Goal: Information Seeking & Learning: Learn about a topic

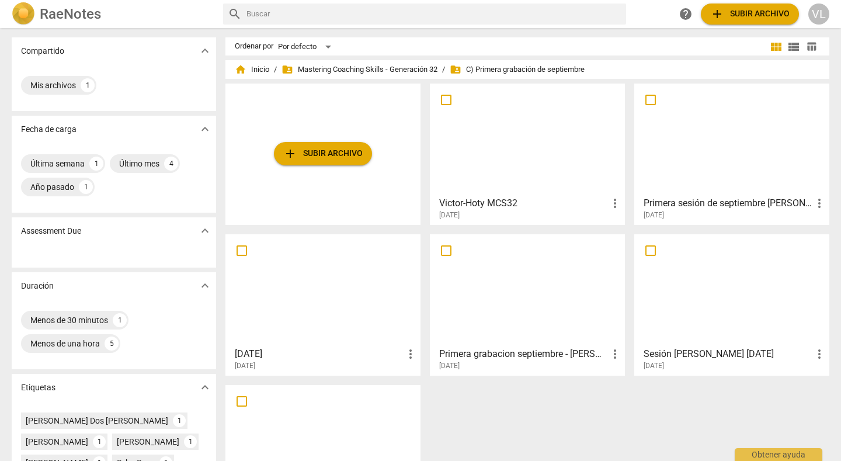
drag, startPoint x: 0, startPoint y: 0, endPoint x: 493, endPoint y: 140, distance: 512.6
click at [493, 140] on div at bounding box center [527, 139] width 187 height 103
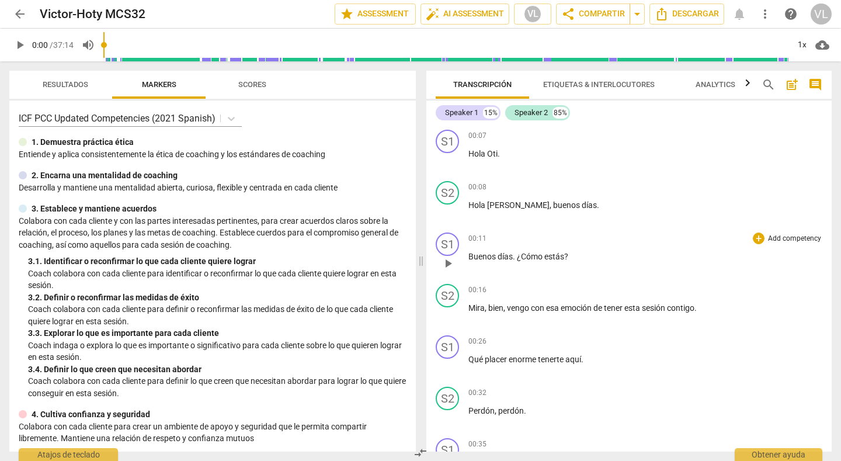
click at [697, 235] on div "00:11 + Add competency keyboard_arrow_right" at bounding box center [645, 238] width 354 height 12
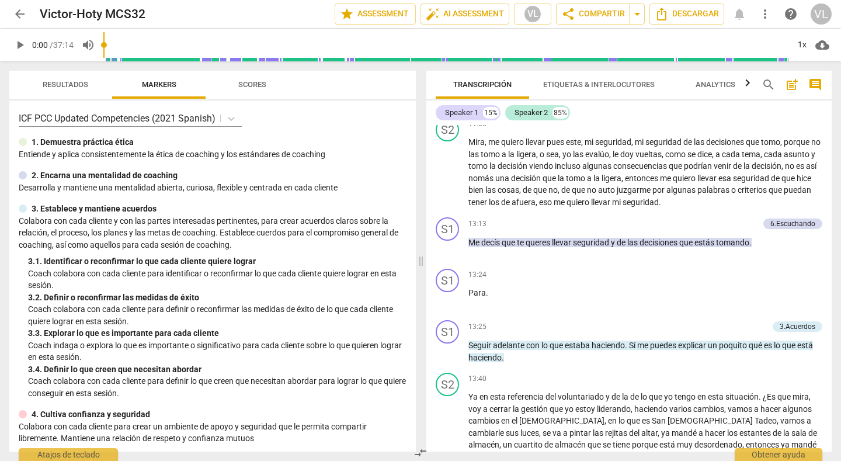
scroll to position [1823, 0]
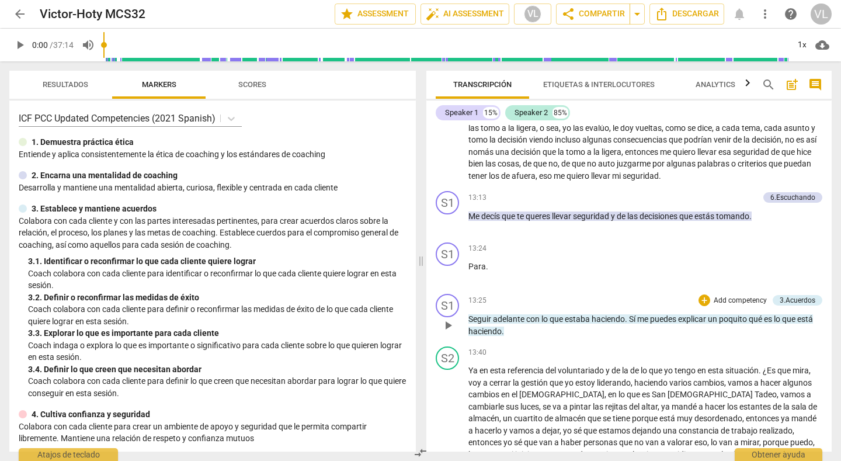
click at [467, 317] on div "play_arrow pause" at bounding box center [454, 325] width 30 height 16
click at [468, 314] on span "Seguir" at bounding box center [480, 318] width 25 height 9
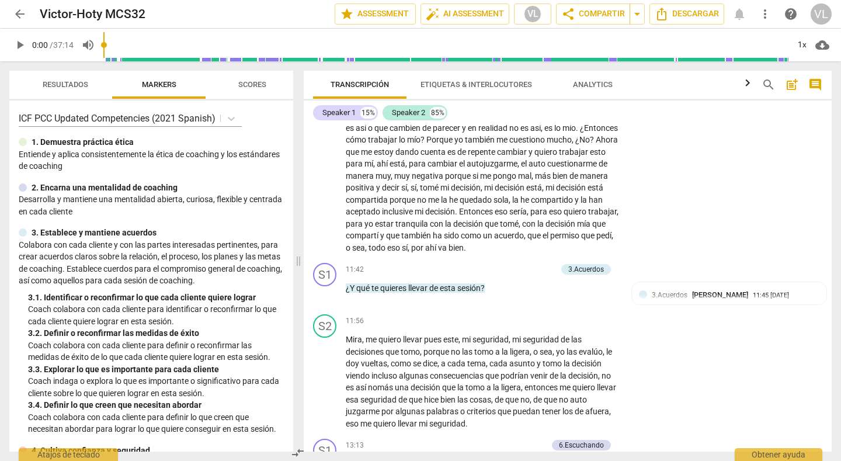
scroll to position [2216, 0]
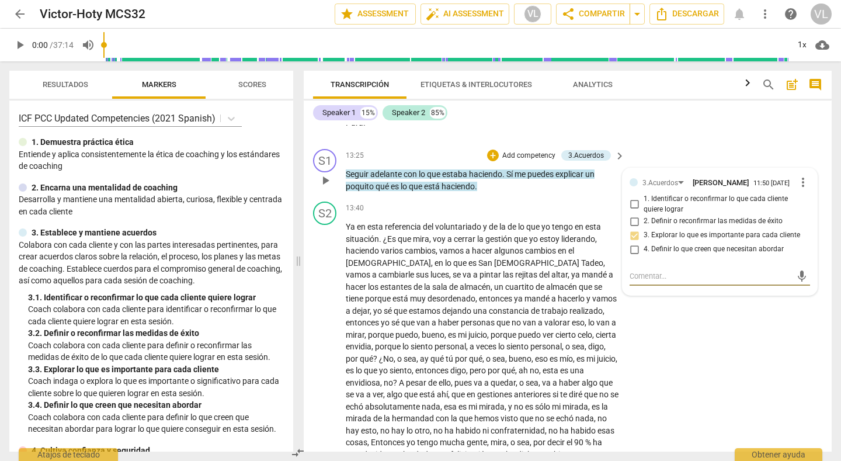
click at [346, 169] on span "Seguir" at bounding box center [358, 173] width 25 height 9
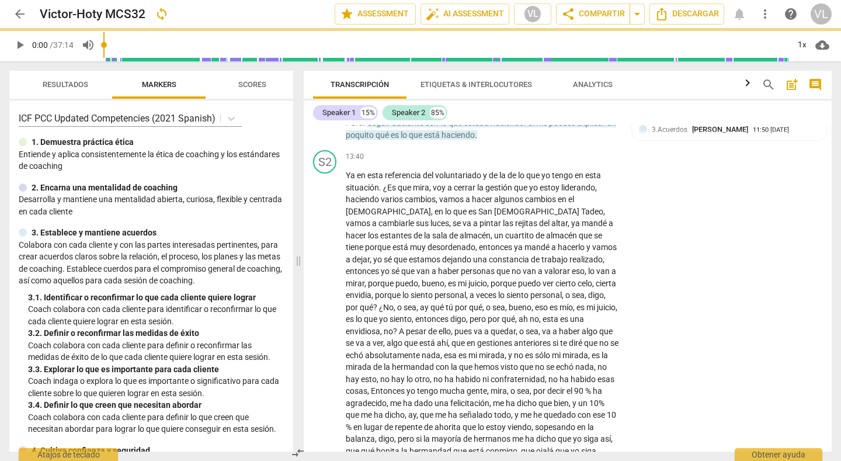
scroll to position [2165, 0]
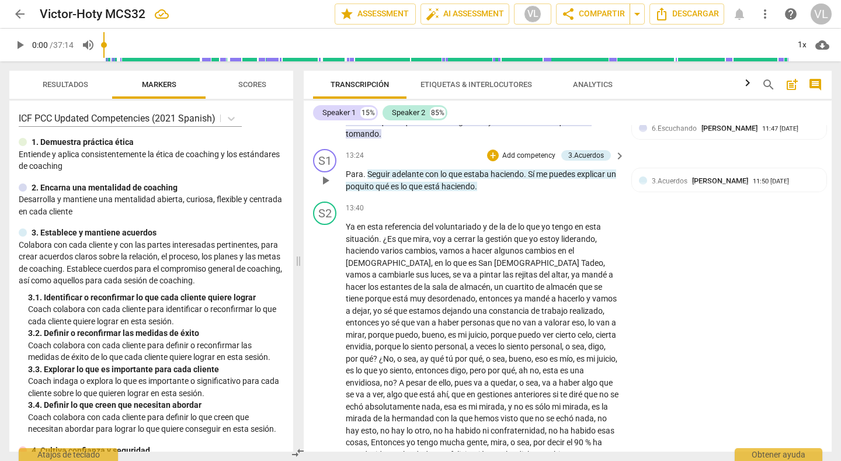
click at [346, 169] on span "Para" at bounding box center [355, 173] width 18 height 9
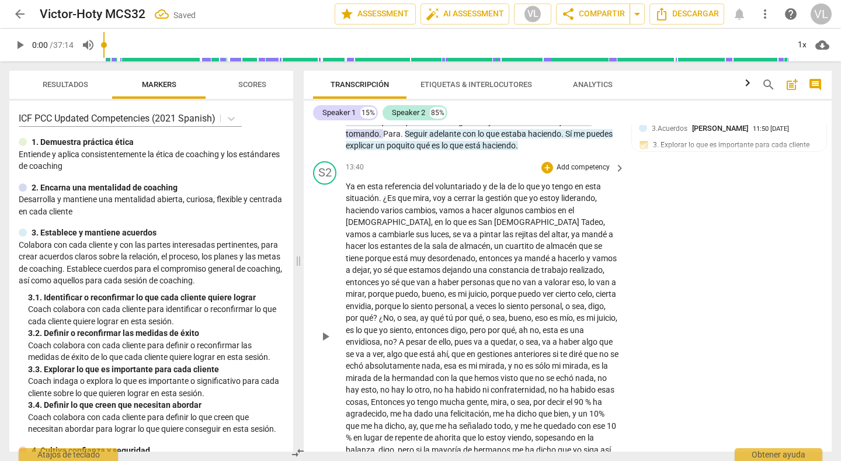
scroll to position [2124, 0]
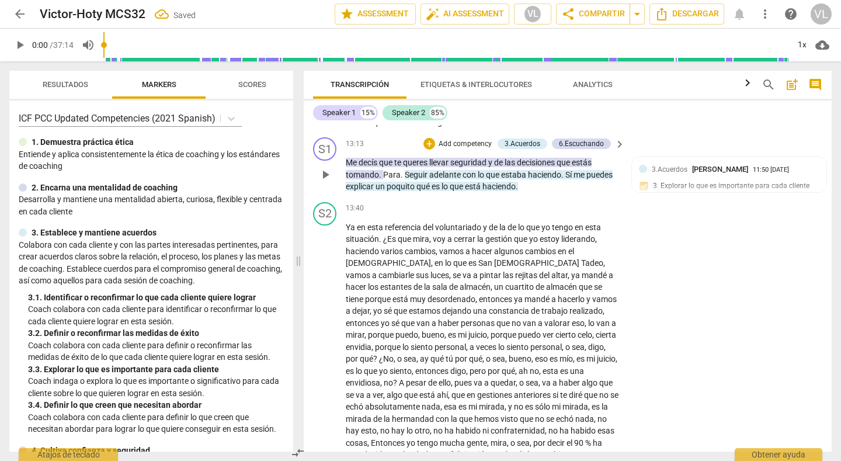
click at [326, 168] on span "play_arrow" at bounding box center [325, 175] width 14 height 14
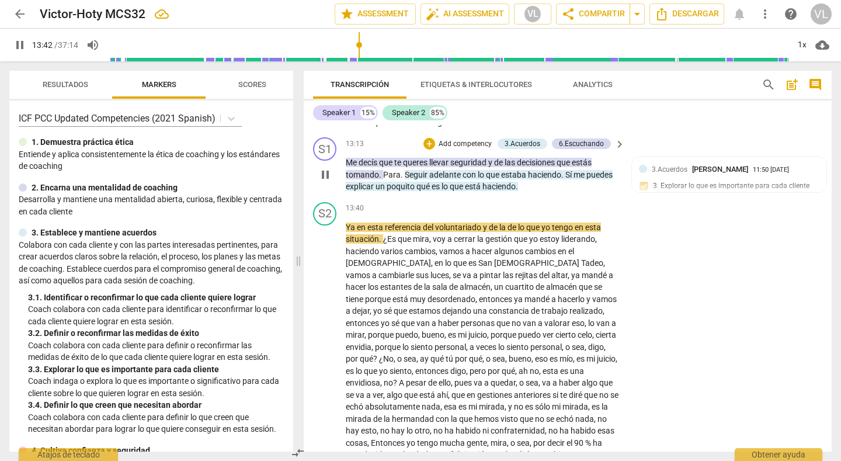
click at [564, 170] on span "." at bounding box center [563, 174] width 4 height 9
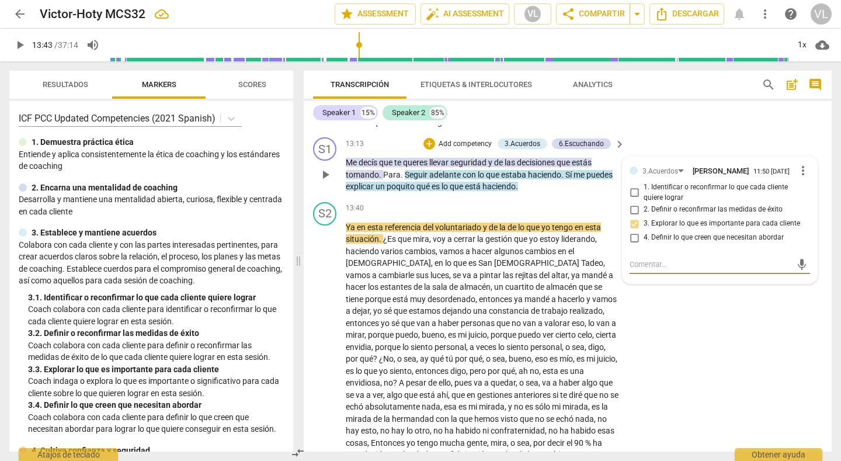
type input "823"
click at [563, 170] on span "." at bounding box center [563, 174] width 4 height 9
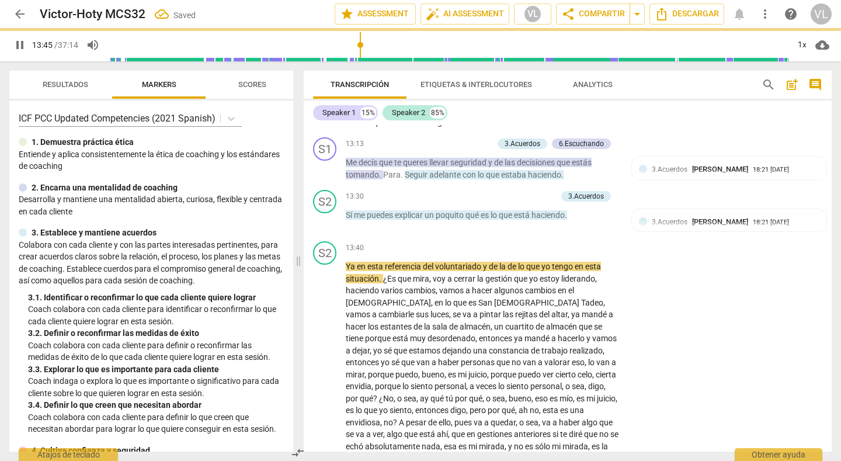
scroll to position [2164, 0]
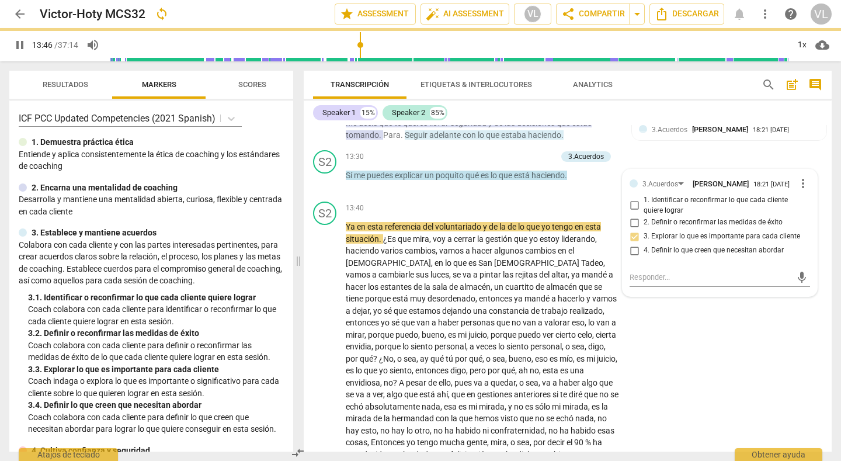
click at [353, 171] on span "Sí" at bounding box center [350, 175] width 8 height 9
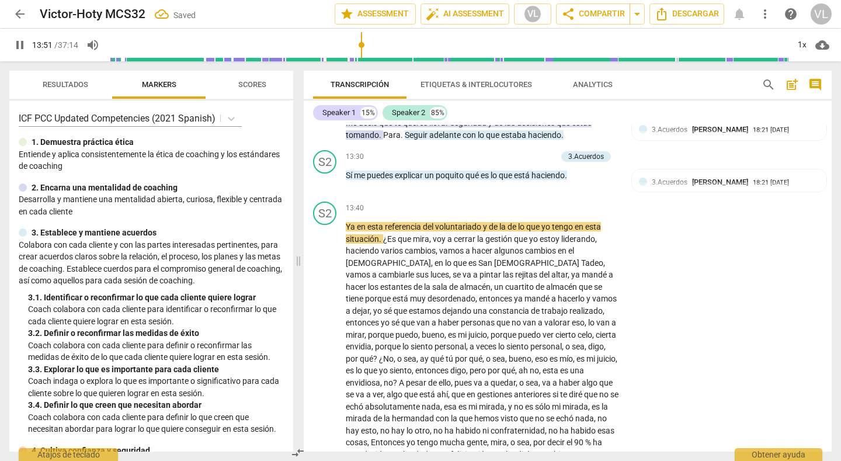
click at [353, 171] on span "Sí" at bounding box center [350, 175] width 8 height 9
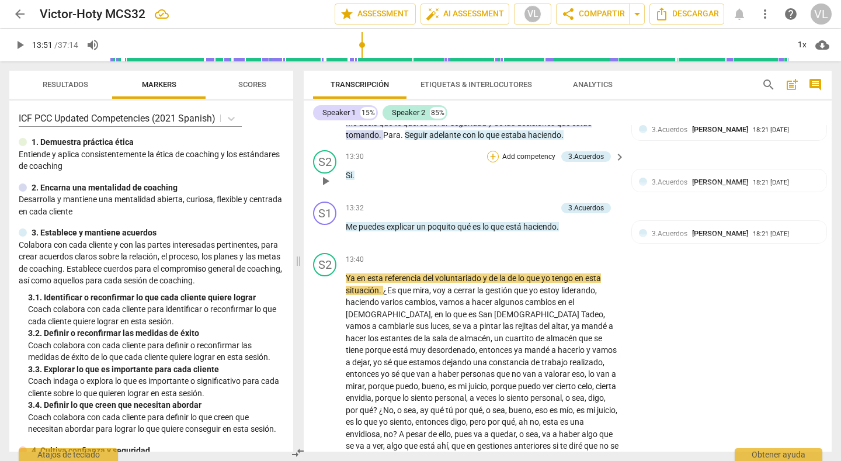
click at [492, 151] on div "+" at bounding box center [493, 157] width 12 height 12
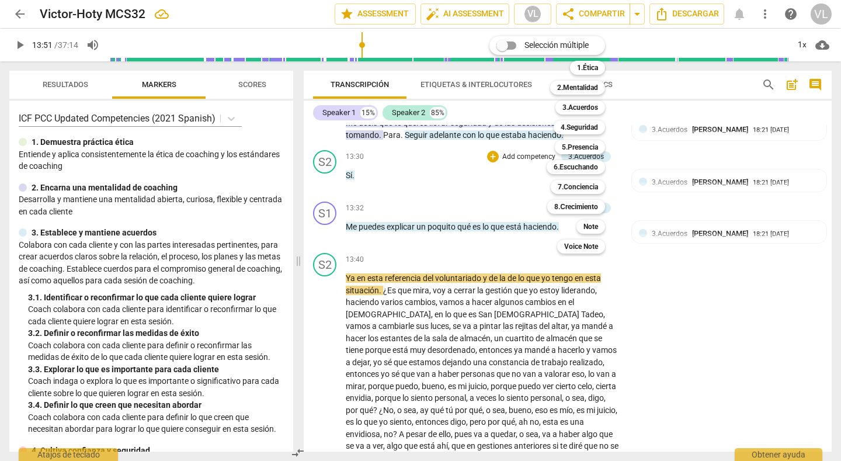
click at [478, 169] on div at bounding box center [420, 230] width 841 height 461
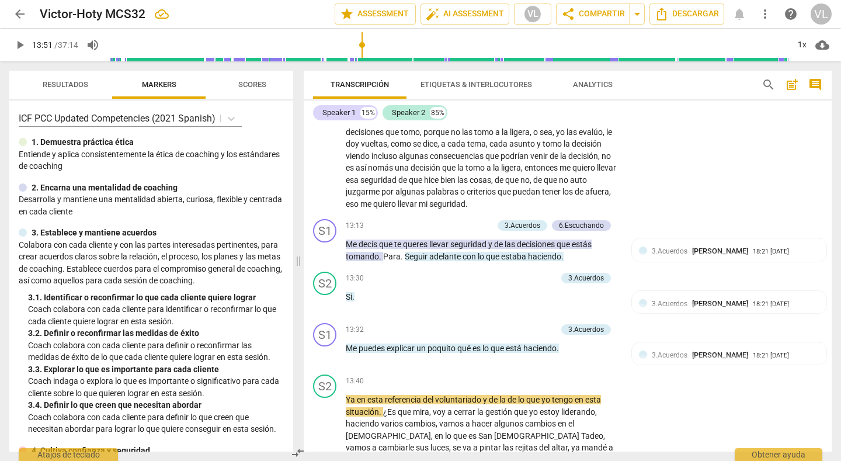
scroll to position [2073, 0]
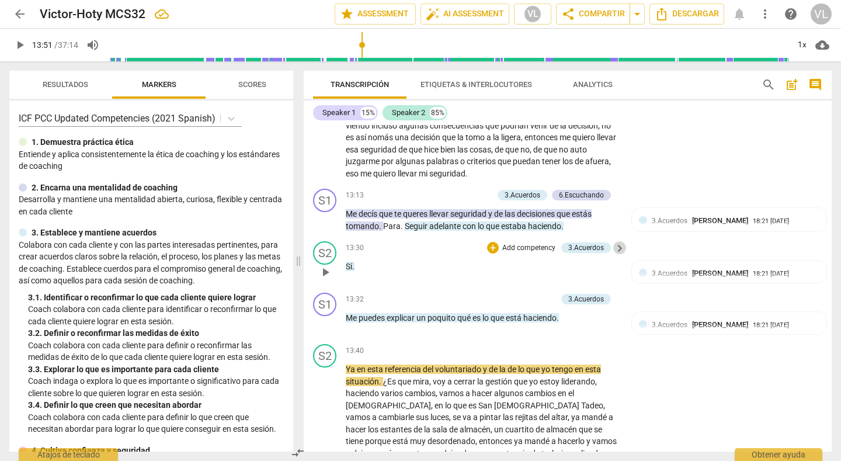
click at [616, 241] on span "keyboard_arrow_right" at bounding box center [620, 248] width 14 height 14
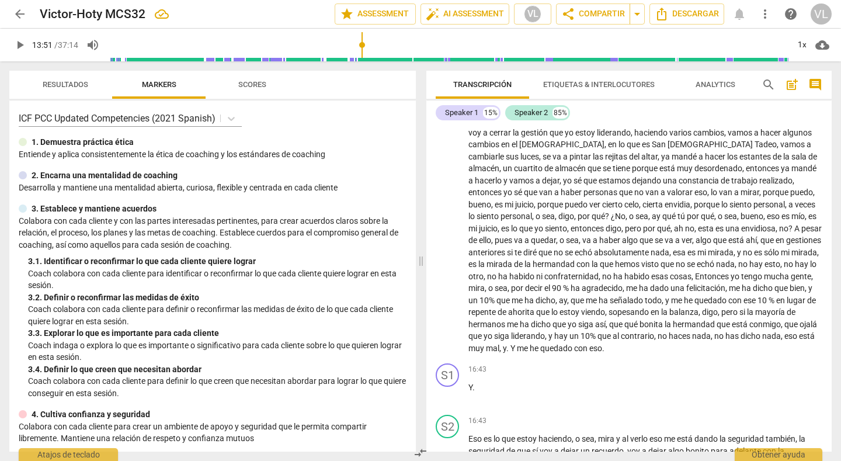
scroll to position [1838, 0]
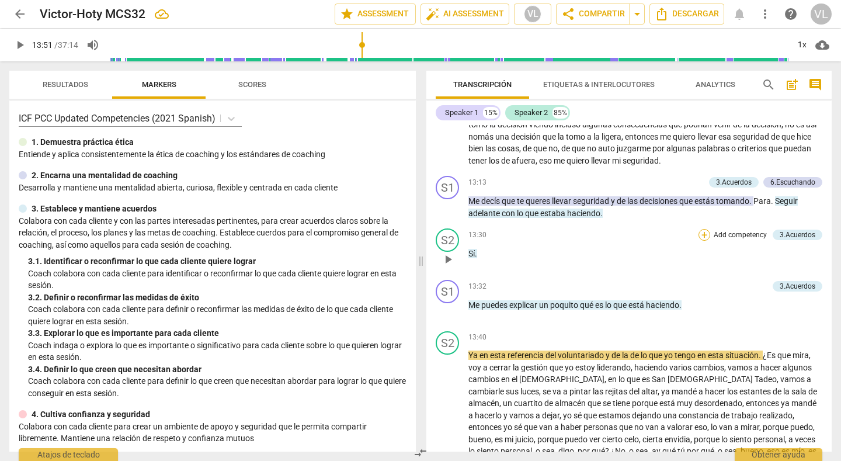
click at [700, 229] on div "+" at bounding box center [705, 235] width 12 height 12
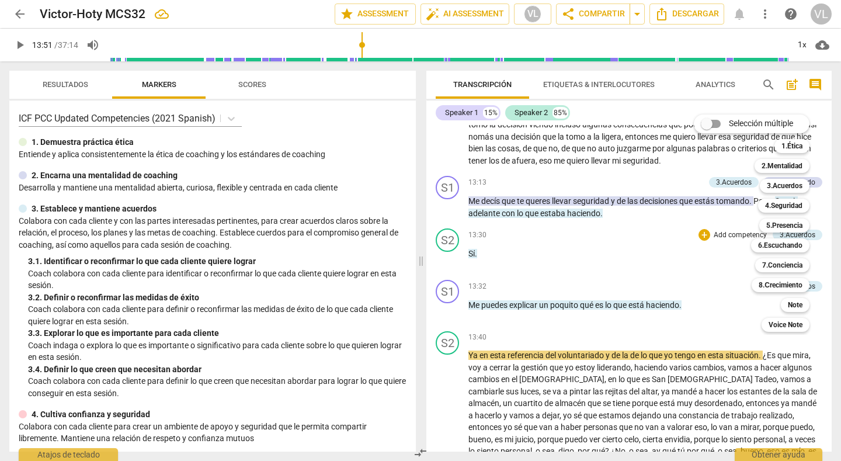
click at [699, 251] on div "Selección múltiple m 1.Ética 1 2.Mentalidad 2 3.Acuerdos 3 4.Seguridad 4 5.Pres…" at bounding box center [760, 223] width 143 height 223
click at [550, 230] on div at bounding box center [420, 230] width 841 height 461
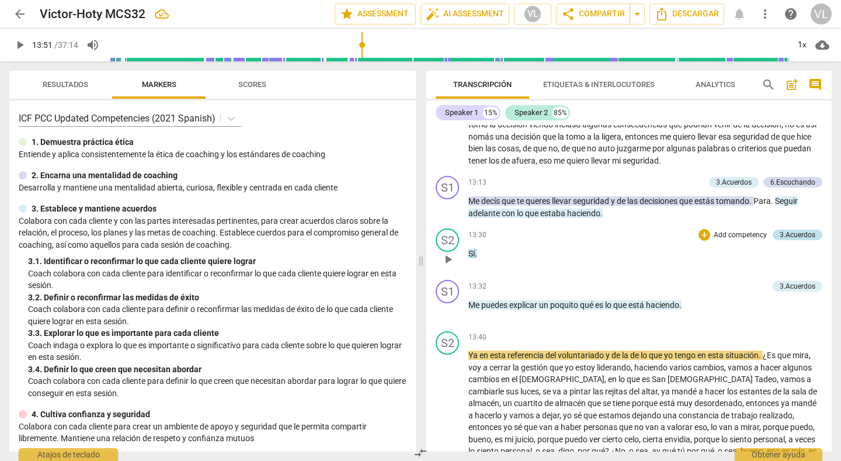
click at [793, 230] on div "3.Acuerdos" at bounding box center [798, 235] width 36 height 11
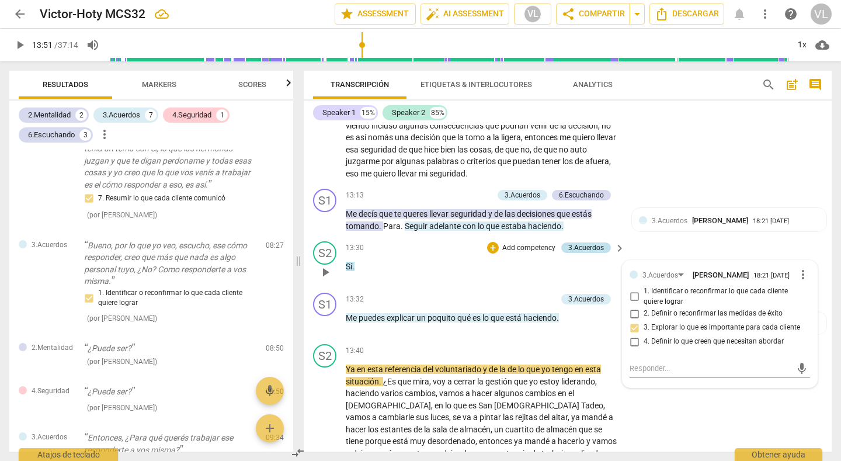
scroll to position [647, 0]
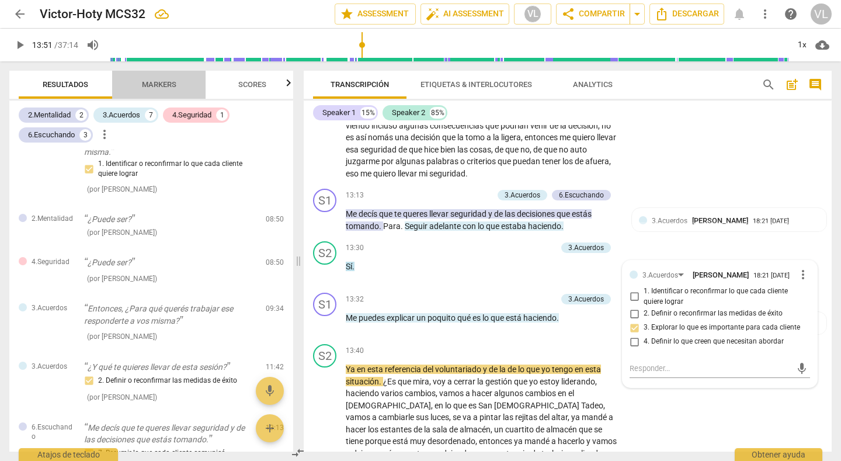
click at [164, 81] on span "Markers" at bounding box center [159, 84] width 34 height 9
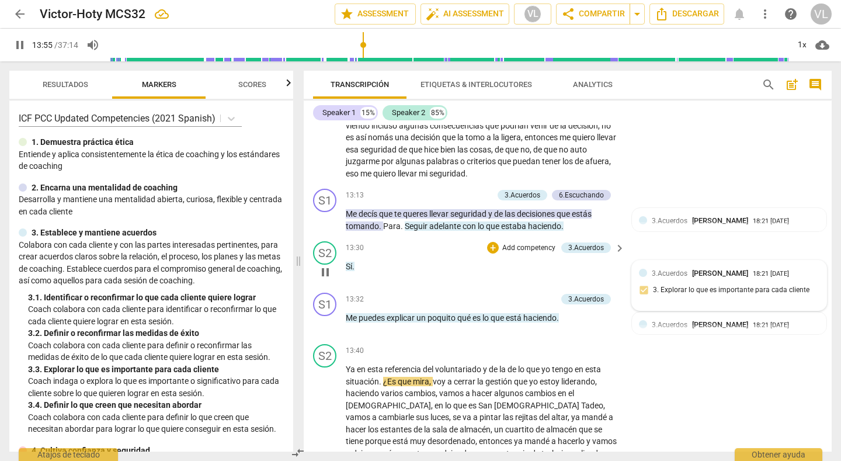
click at [753, 270] on div "18:21 [DATE]" at bounding box center [771, 274] width 36 height 8
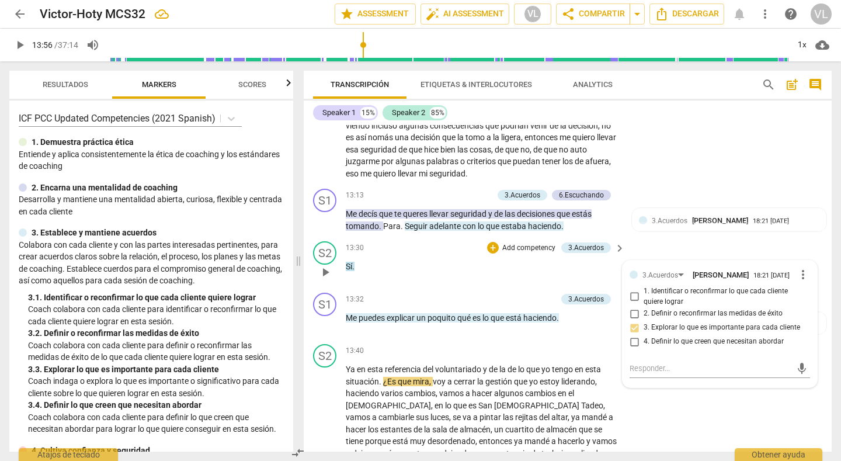
click at [797, 268] on span "more_vert" at bounding box center [803, 275] width 14 height 14
click at [800, 282] on li "Borrar" at bounding box center [810, 284] width 41 height 22
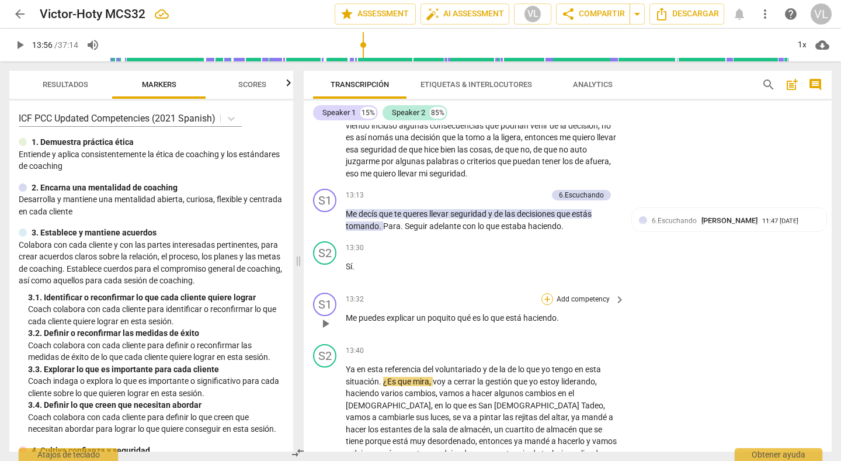
click at [543, 293] on div "+" at bounding box center [548, 299] width 12 height 12
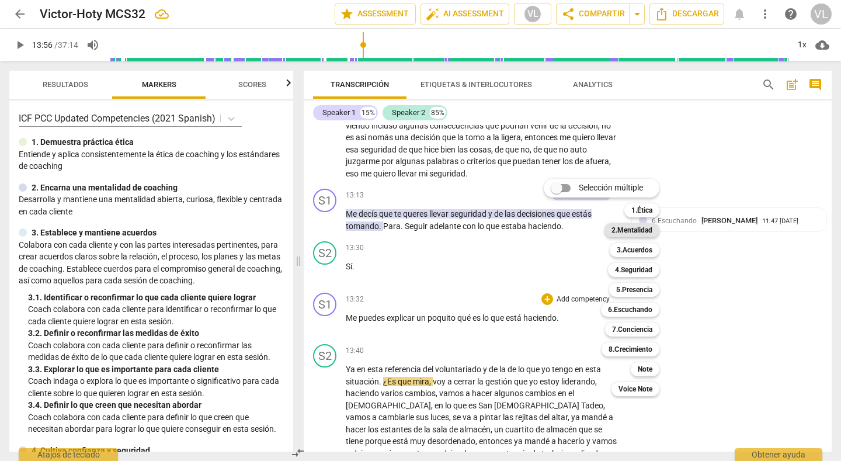
click at [635, 230] on b "2.Mentalidad" at bounding box center [632, 230] width 41 height 14
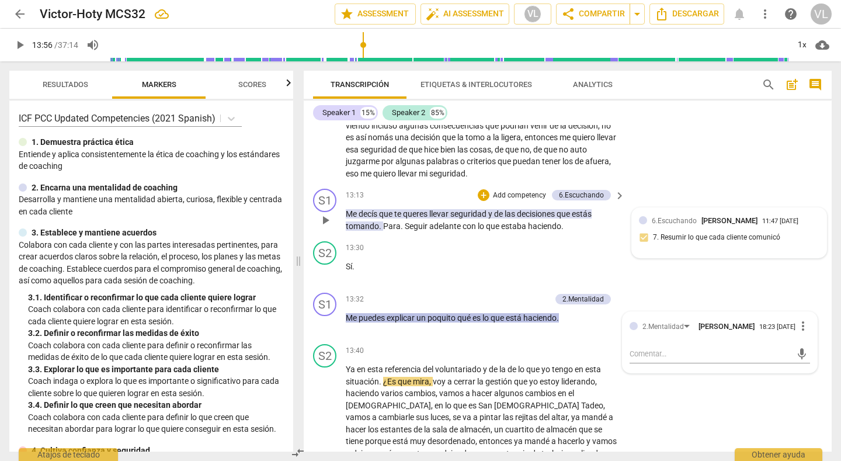
click at [752, 208] on div "6.[PERSON_NAME] 11:47 [DATE] 7. Resumir lo que cada cliente comunicó" at bounding box center [729, 233] width 195 height 50
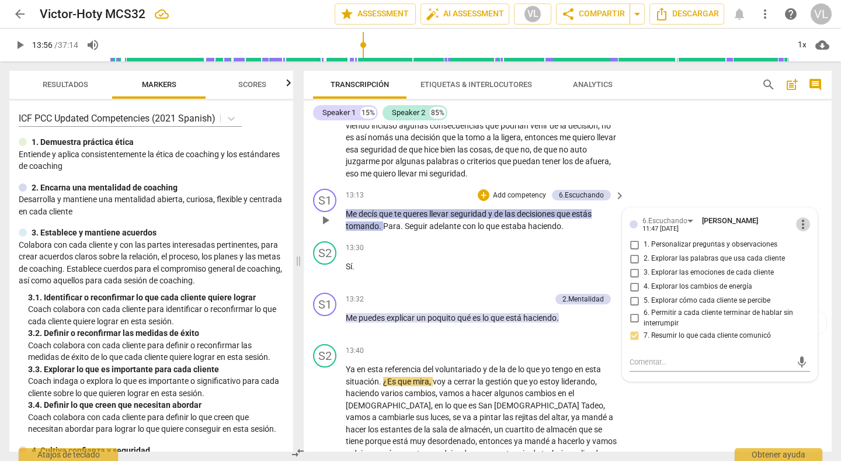
click at [799, 217] on span "more_vert" at bounding box center [803, 224] width 14 height 14
click at [804, 232] on li "Borrar" at bounding box center [810, 234] width 41 height 22
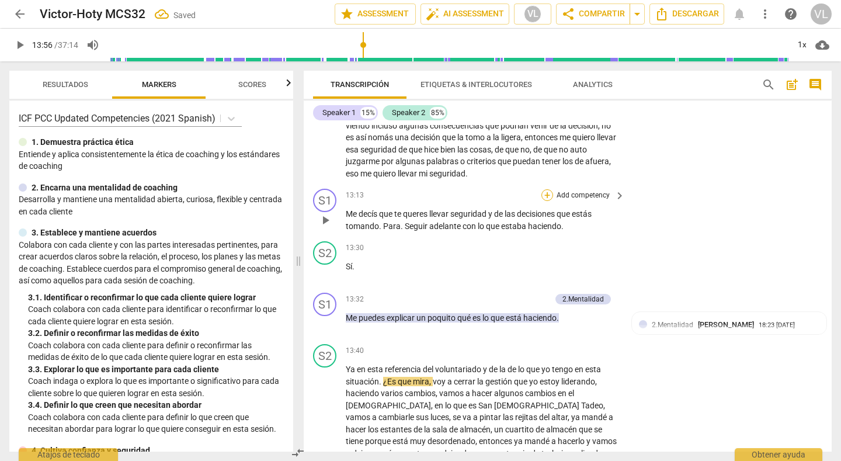
click at [543, 189] on div "+" at bounding box center [548, 195] width 12 height 12
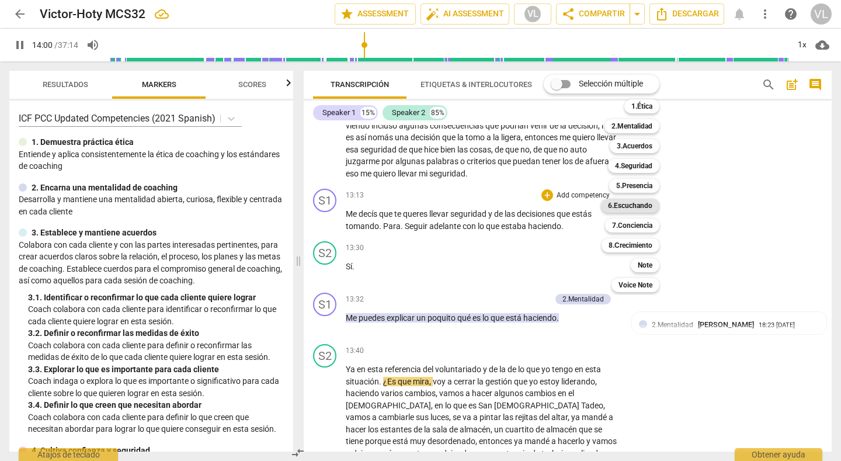
click at [631, 209] on b "6.Escuchando" at bounding box center [630, 206] width 44 height 14
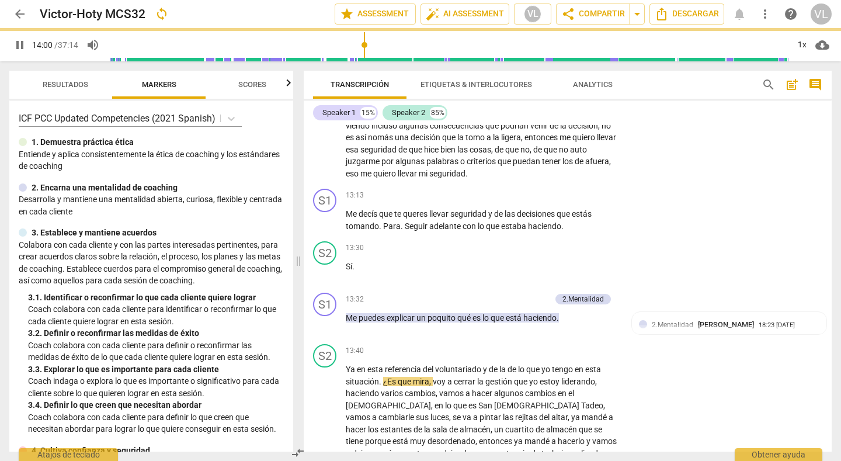
type input "841"
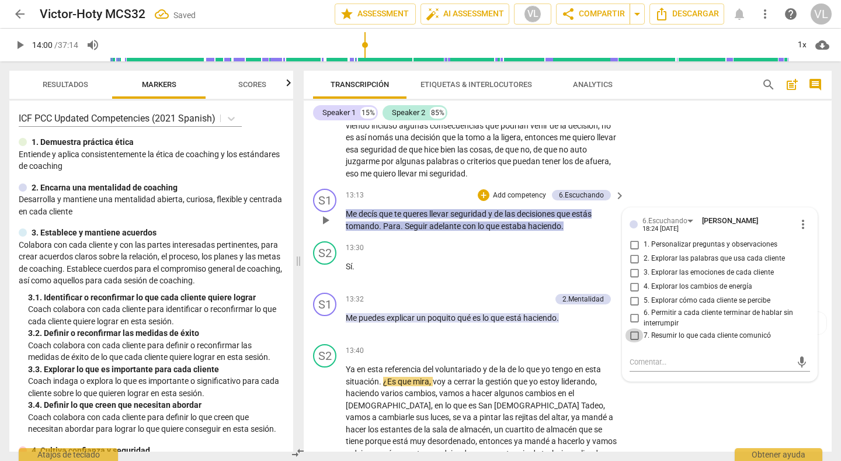
click at [635, 328] on input "7. Resumir lo que cada cliente comunicó" at bounding box center [634, 335] width 19 height 14
checkbox input "true"
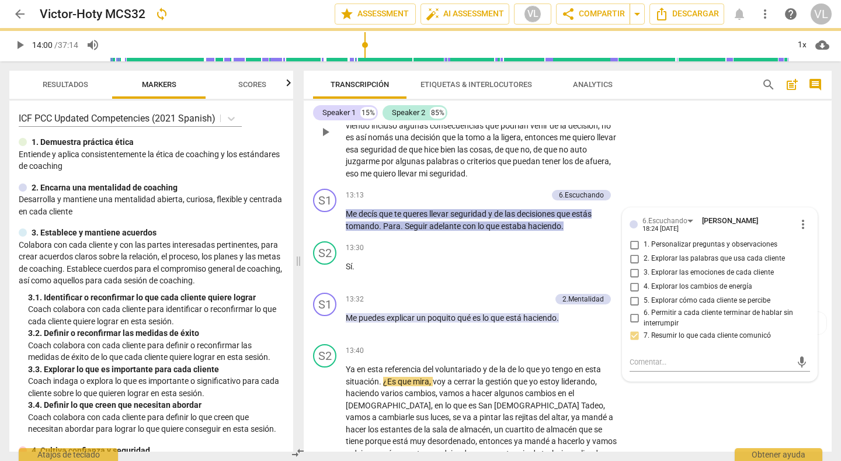
click at [668, 159] on div "S2 play_arrow pause 11:56 + Add competency keyboard_arrow_right Mira , me quier…" at bounding box center [568, 122] width 528 height 124
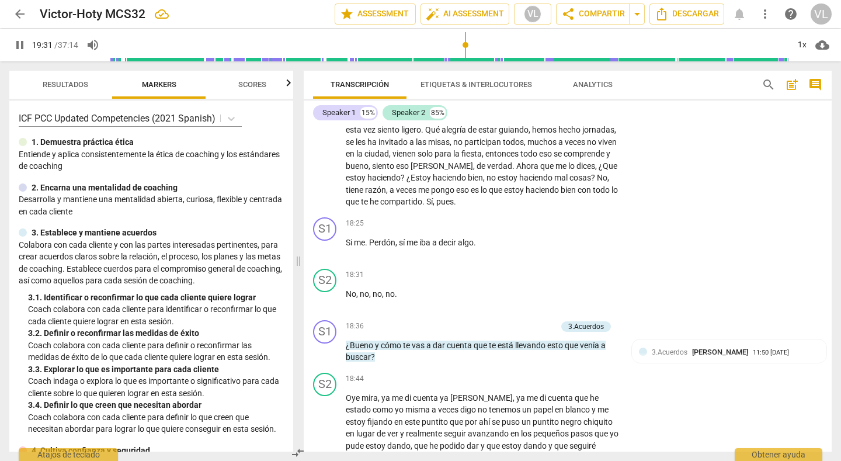
scroll to position [3151, 0]
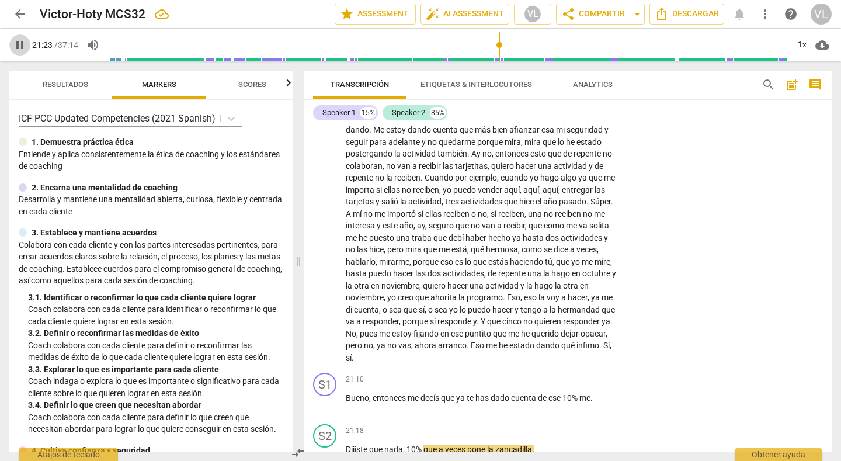
click at [23, 46] on span "pause" at bounding box center [20, 45] width 14 height 14
click at [16, 44] on span "play_arrow" at bounding box center [20, 45] width 14 height 14
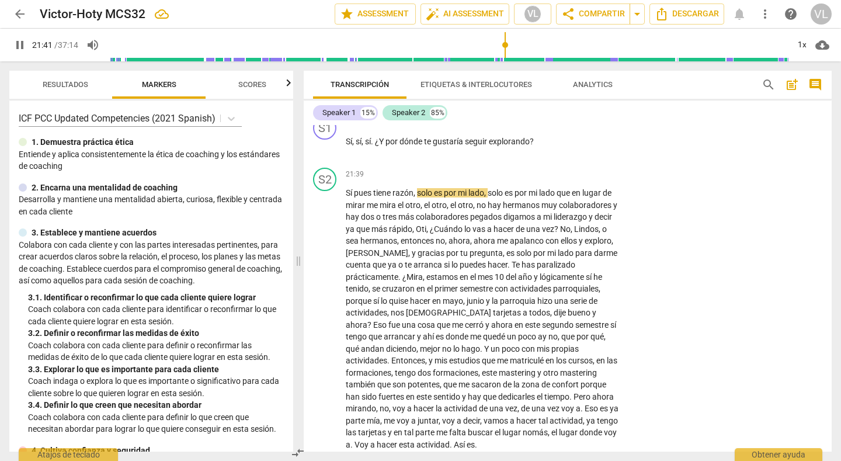
drag, startPoint x: 20, startPoint y: 44, endPoint x: 284, endPoint y: 116, distance: 274.2
click at [20, 44] on span "pause" at bounding box center [20, 45] width 14 height 14
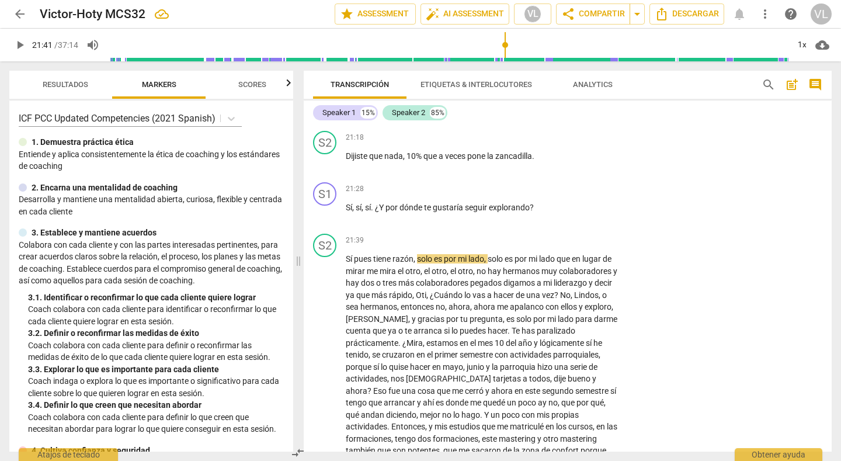
scroll to position [3414, 0]
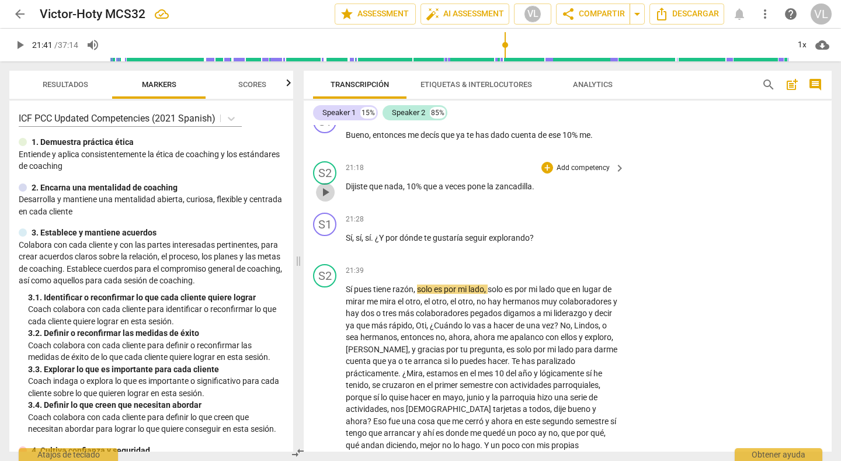
click at [327, 185] on span "play_arrow" at bounding box center [325, 192] width 14 height 14
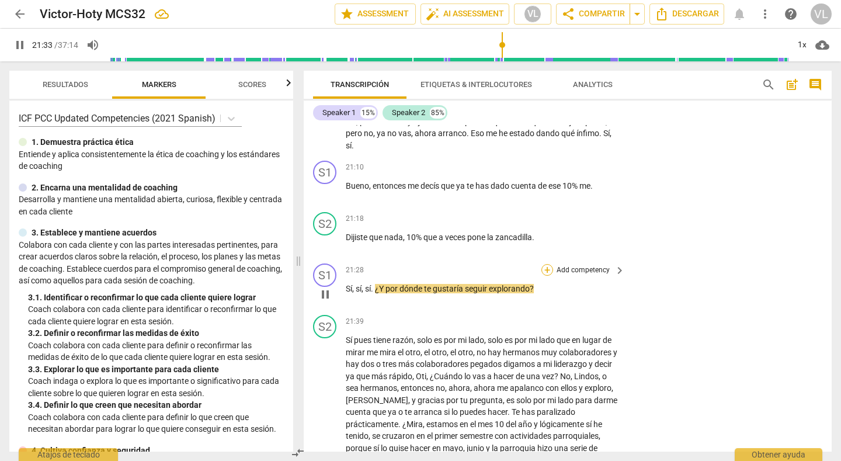
click at [543, 264] on div "+" at bounding box center [548, 270] width 12 height 12
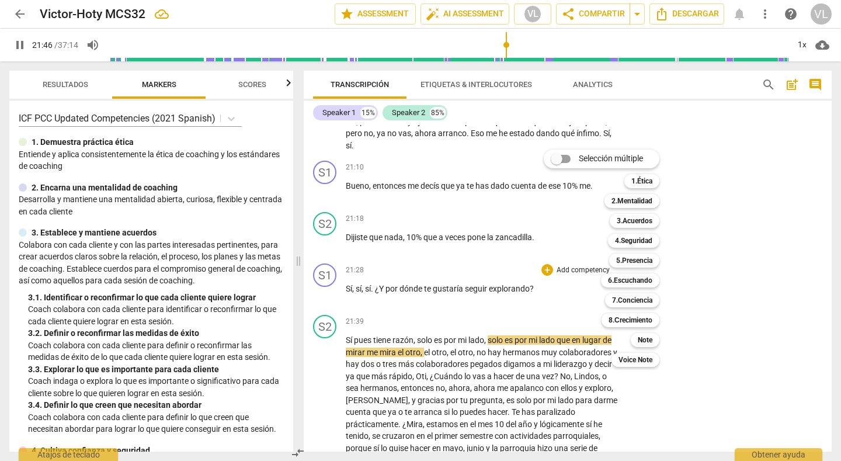
click at [290, 157] on div at bounding box center [420, 230] width 841 height 461
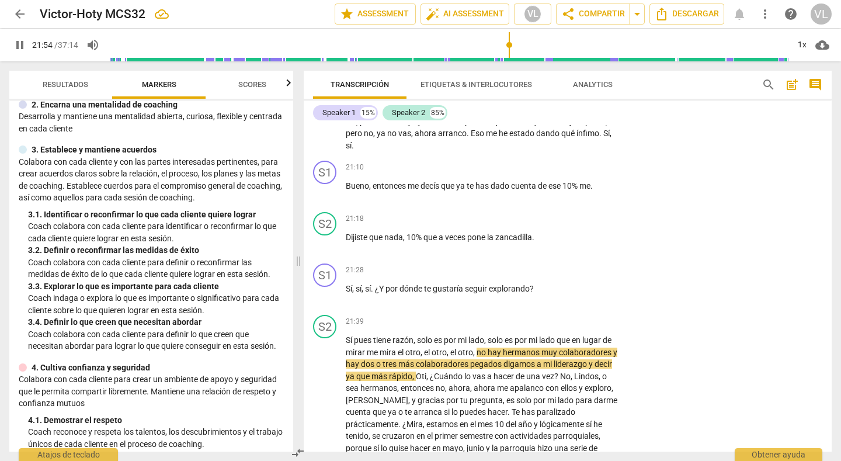
scroll to position [93, 0]
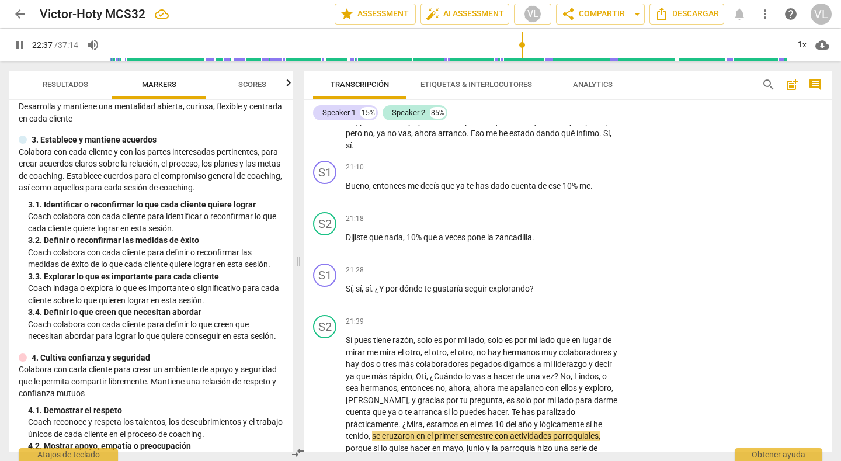
click at [18, 46] on span "pause" at bounding box center [20, 45] width 14 height 14
type input "1358"
click at [20, 18] on span "arrow_back" at bounding box center [20, 14] width 14 height 14
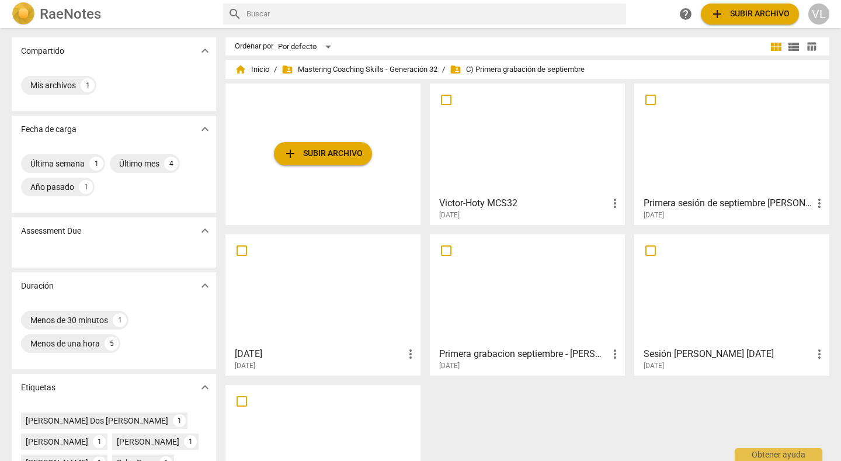
click at [519, 279] on div at bounding box center [527, 289] width 187 height 103
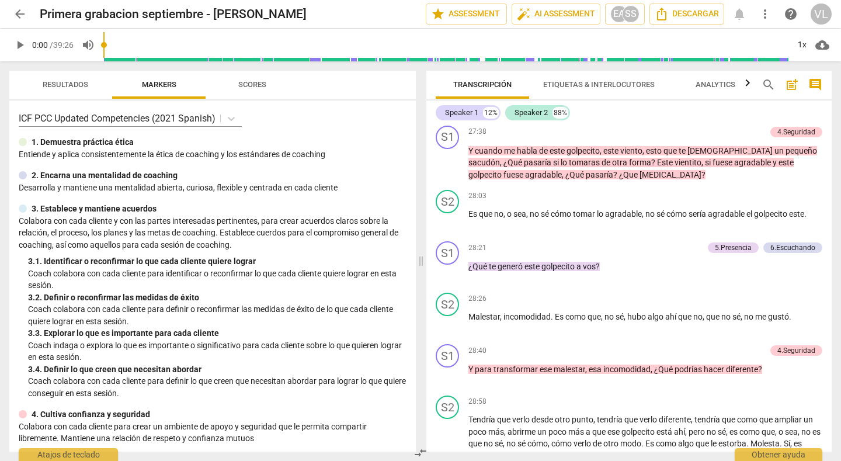
scroll to position [3573, 0]
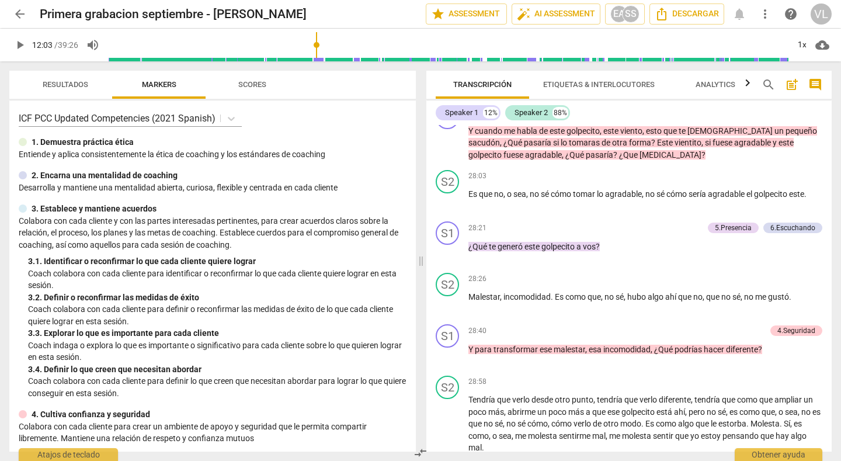
click at [314, 61] on input "range" at bounding box center [448, 44] width 681 height 37
click at [19, 47] on span "play_arrow" at bounding box center [20, 45] width 14 height 14
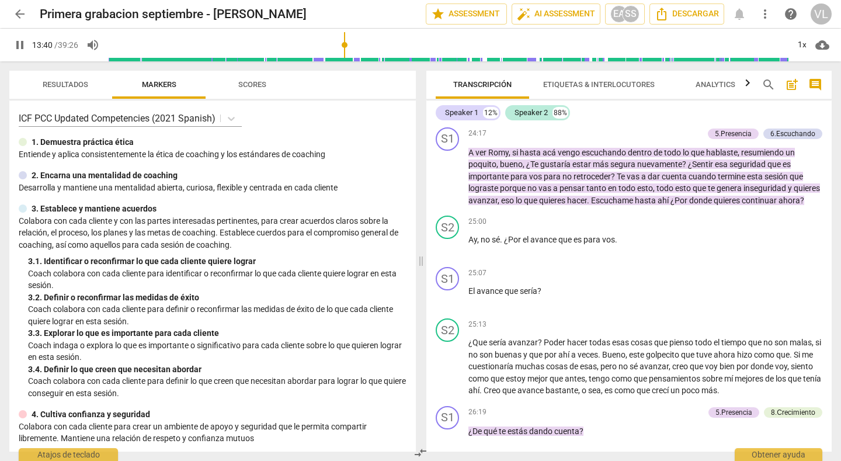
scroll to position [1576, 0]
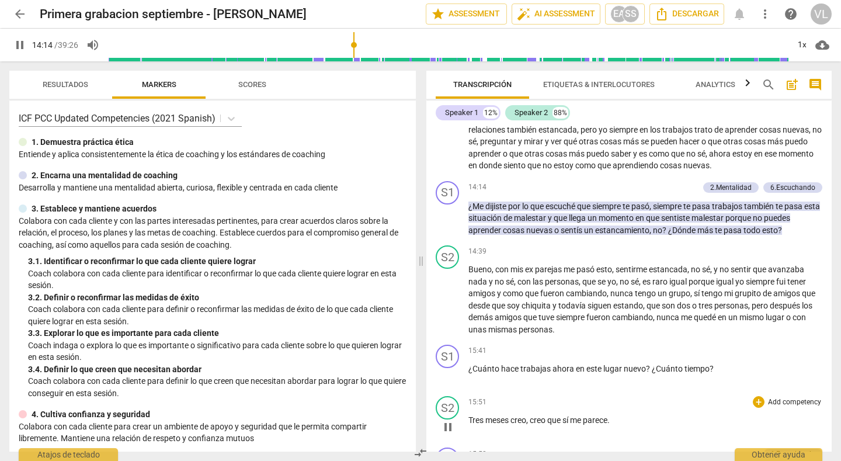
click at [664, 442] on div "S2 play_arrow pause 15:51 + Add competency keyboard_arrow_right Tres meses creo…" at bounding box center [628, 416] width 405 height 51
click at [687, 299] on p "Bueno , con mis ex parejas me pasó esto , sentirme estancada , no sé , y no sen…" at bounding box center [645, 299] width 354 height 72
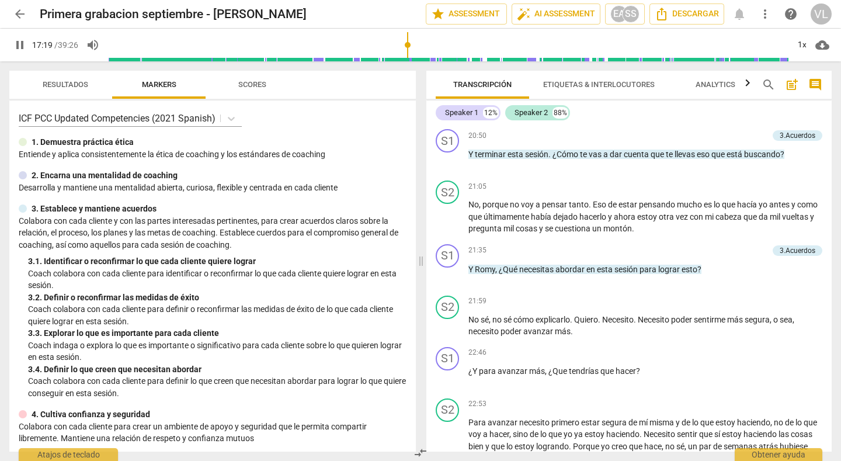
scroll to position [2684, 0]
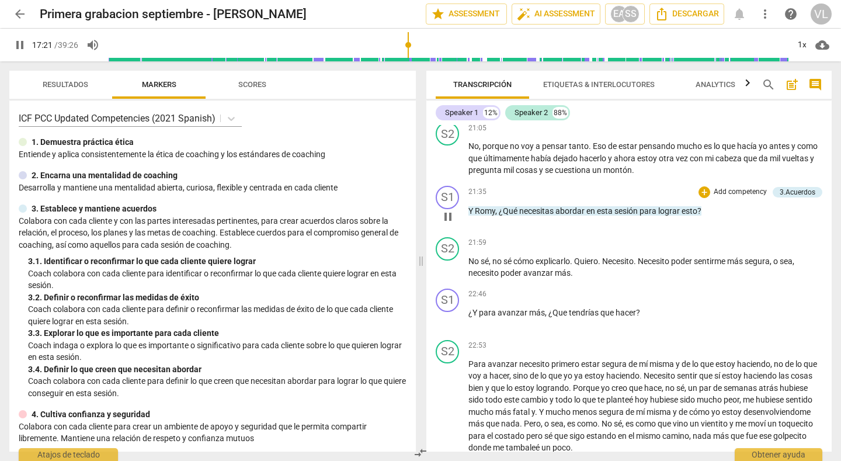
drag, startPoint x: 449, startPoint y: 219, endPoint x: 481, endPoint y: 229, distance: 34.2
click at [449, 218] on span "pause" at bounding box center [448, 217] width 14 height 14
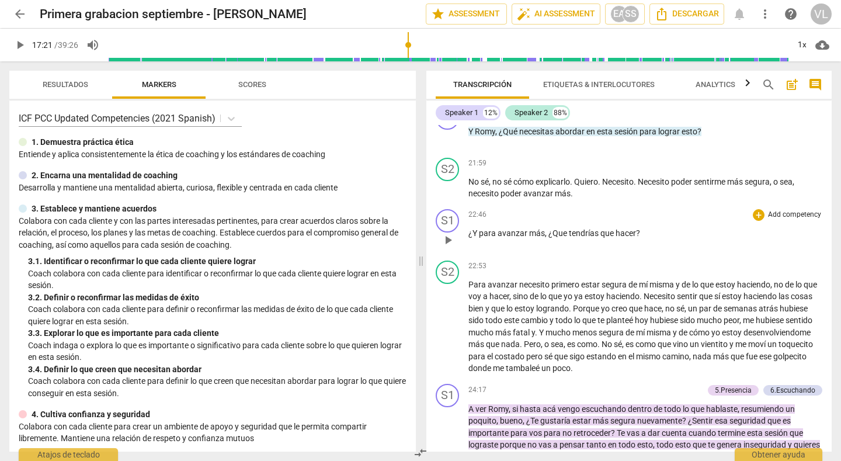
scroll to position [2800, 0]
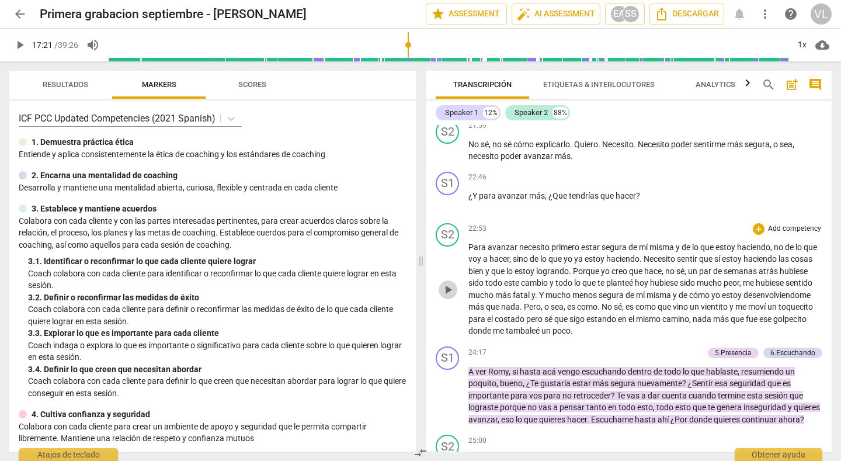
click at [447, 286] on span "play_arrow" at bounding box center [448, 290] width 14 height 14
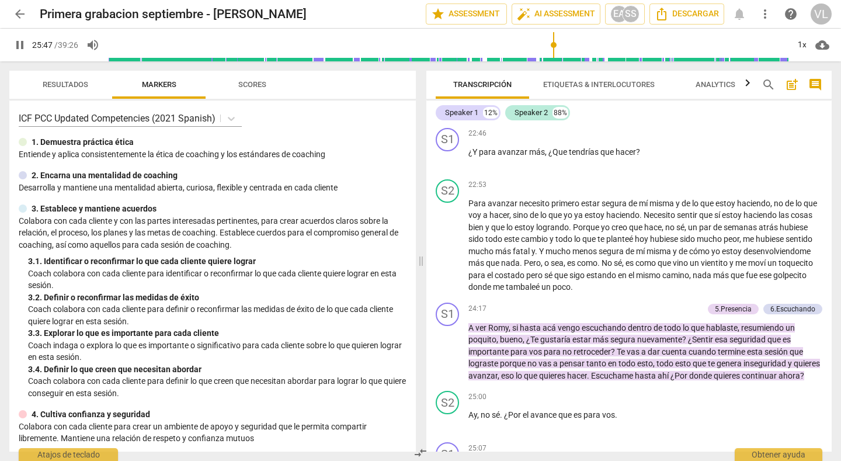
scroll to position [3268, 0]
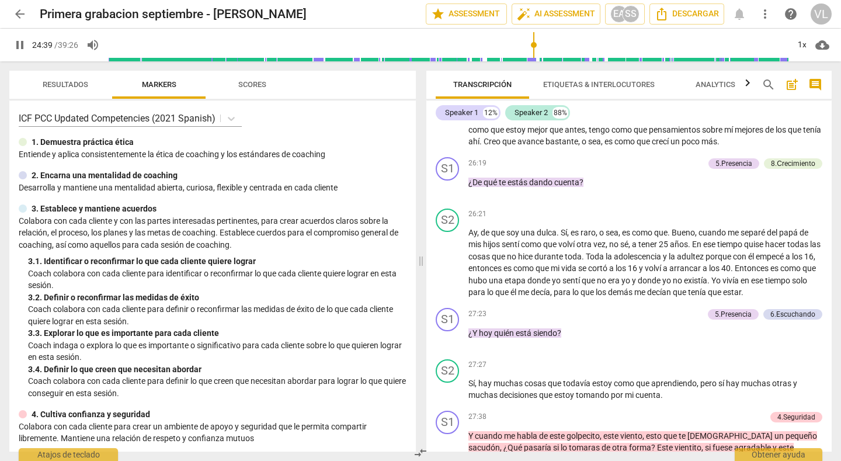
click at [534, 58] on input "range" at bounding box center [448, 44] width 681 height 37
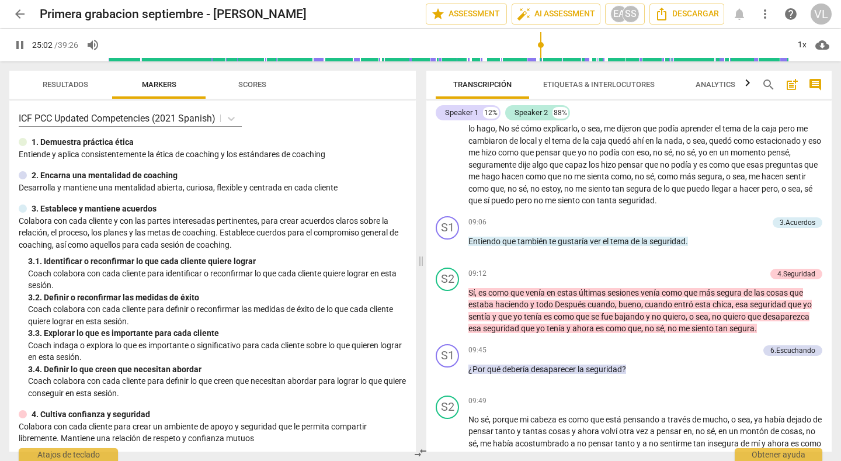
scroll to position [932, 0]
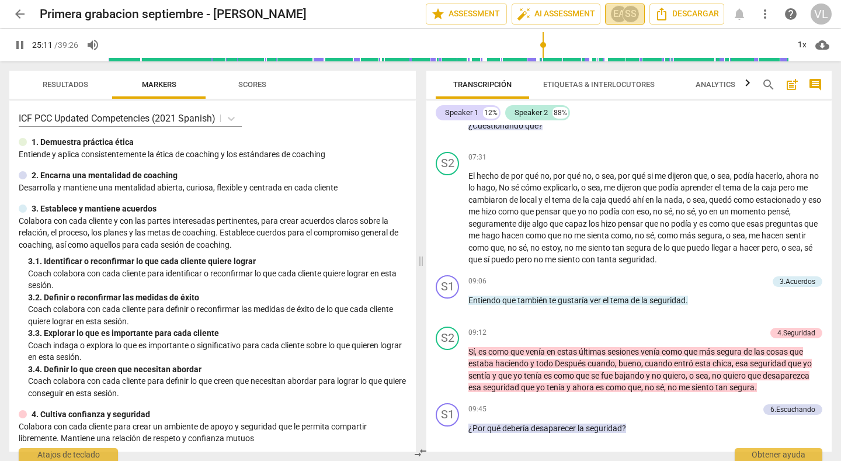
click at [629, 15] on div "SS" at bounding box center [631, 14] width 18 height 18
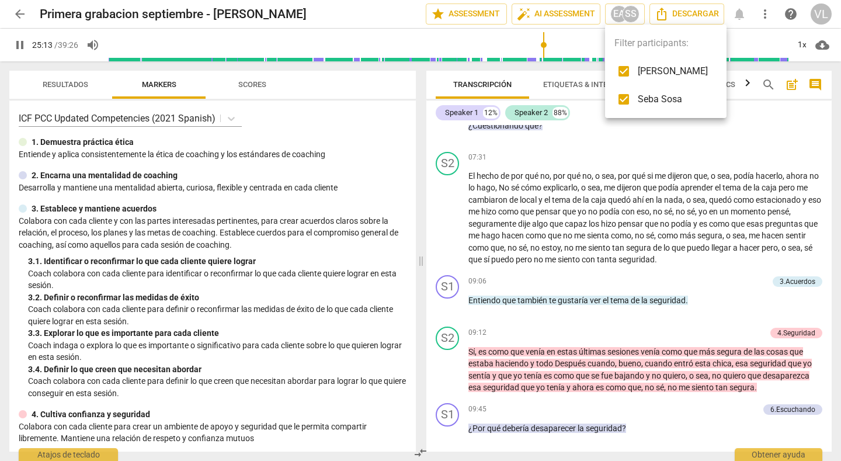
scroll to position [3244, 0]
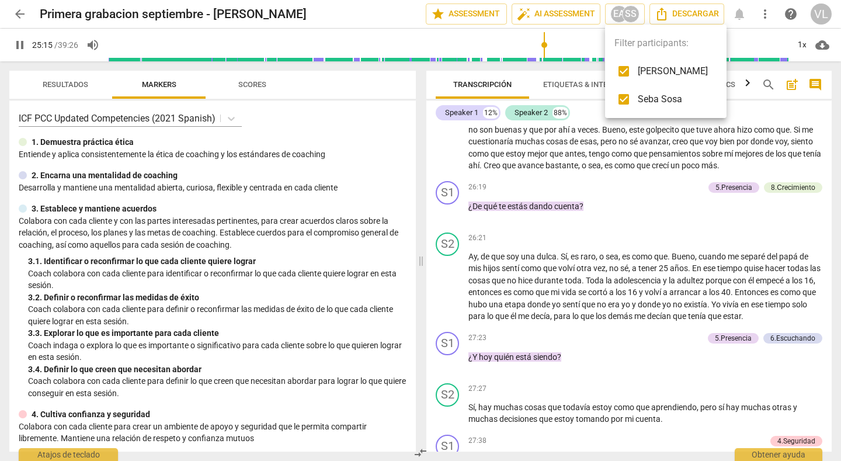
click at [637, 217] on div at bounding box center [420, 230] width 841 height 461
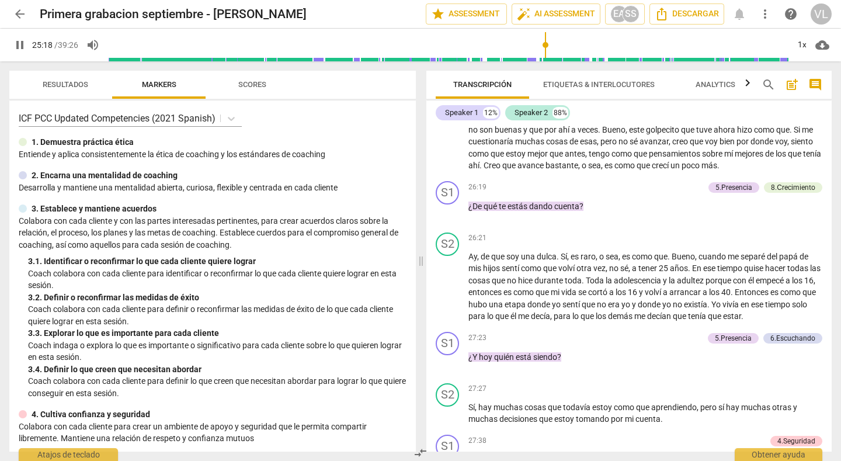
type input "1519"
click at [16, 14] on span "arrow_back" at bounding box center [20, 14] width 14 height 14
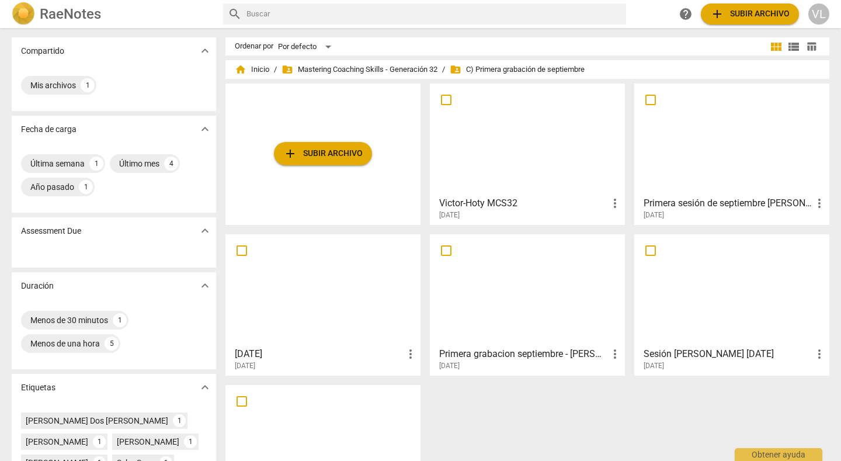
click at [523, 181] on div at bounding box center [527, 139] width 187 height 103
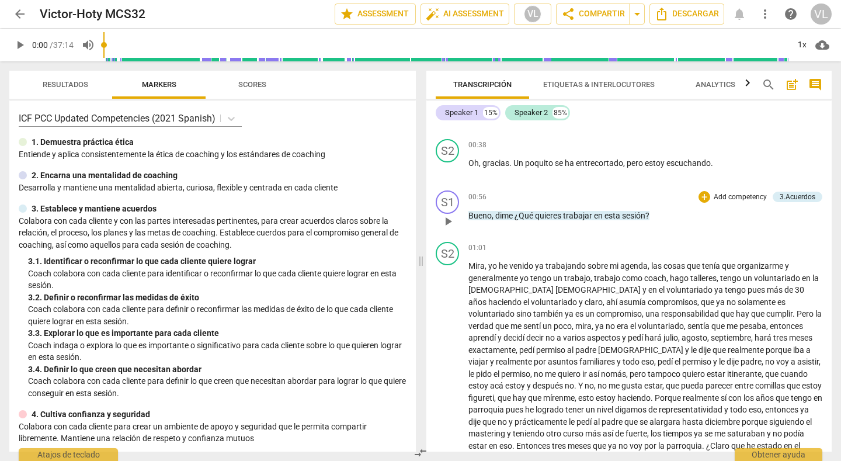
scroll to position [584, 0]
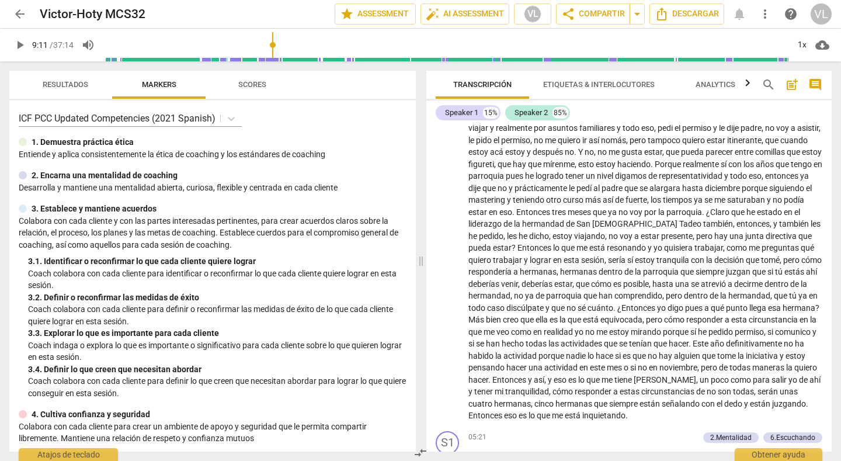
click at [274, 56] on input "range" at bounding box center [445, 44] width 685 height 37
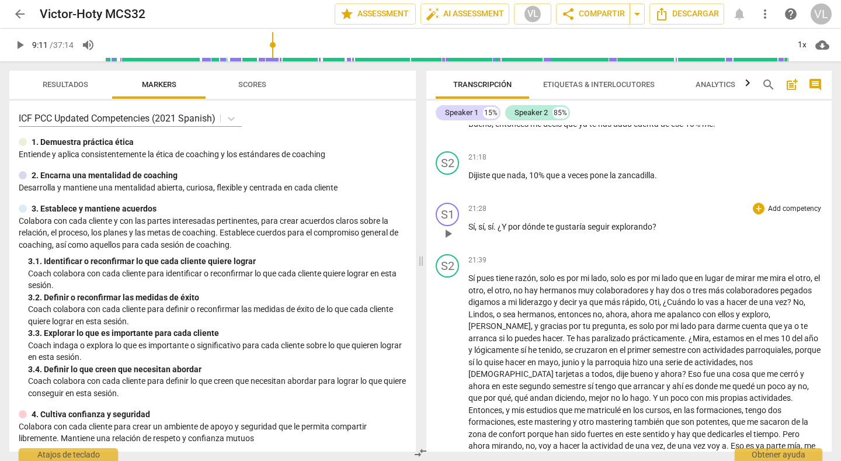
scroll to position [3009, 0]
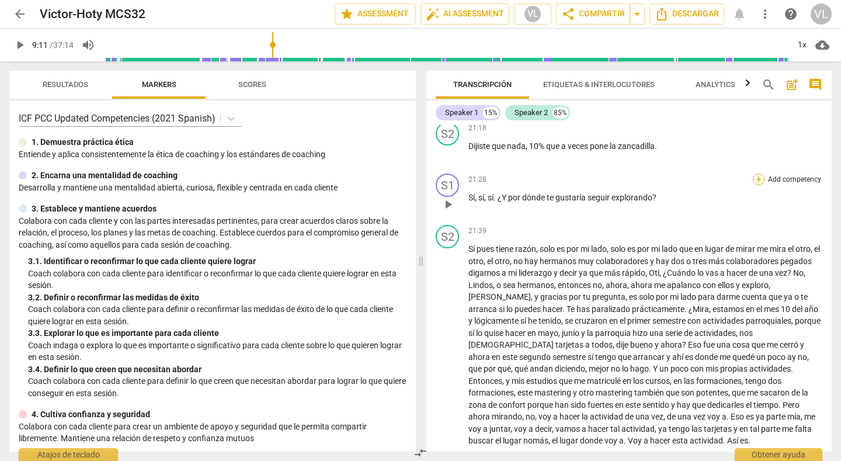
click at [754, 173] on div "+" at bounding box center [759, 179] width 12 height 12
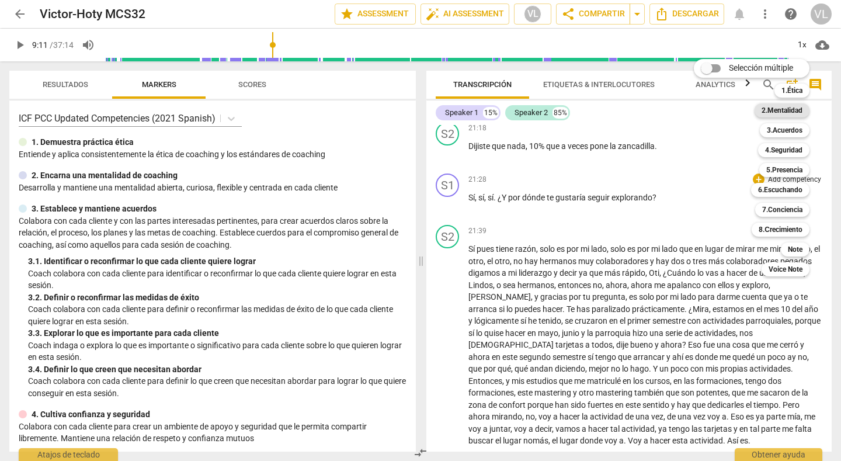
click at [774, 110] on b "2.Mentalidad" at bounding box center [782, 110] width 41 height 14
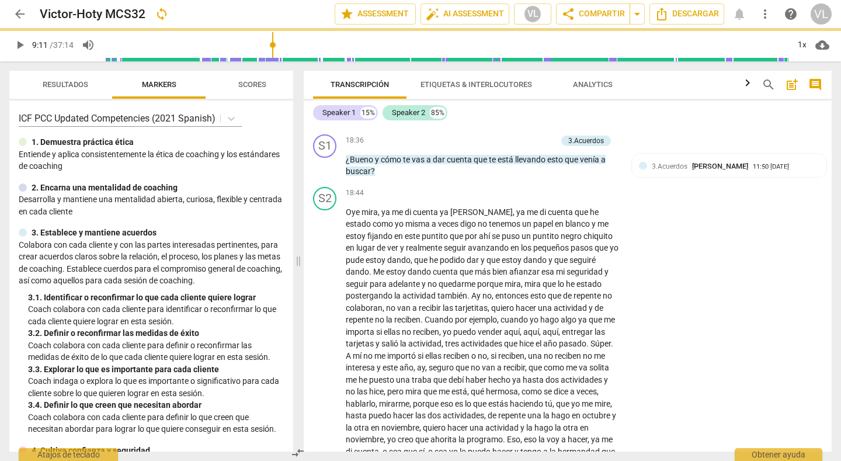
scroll to position [3453, 0]
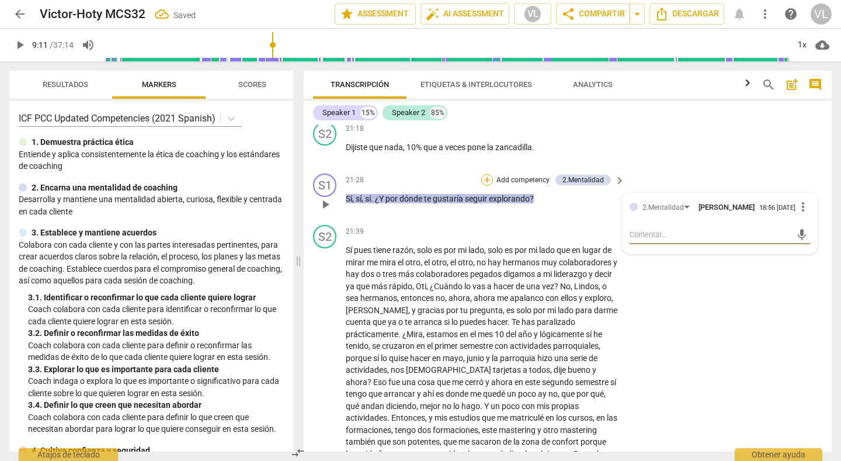
click at [486, 174] on div "+" at bounding box center [487, 180] width 12 height 12
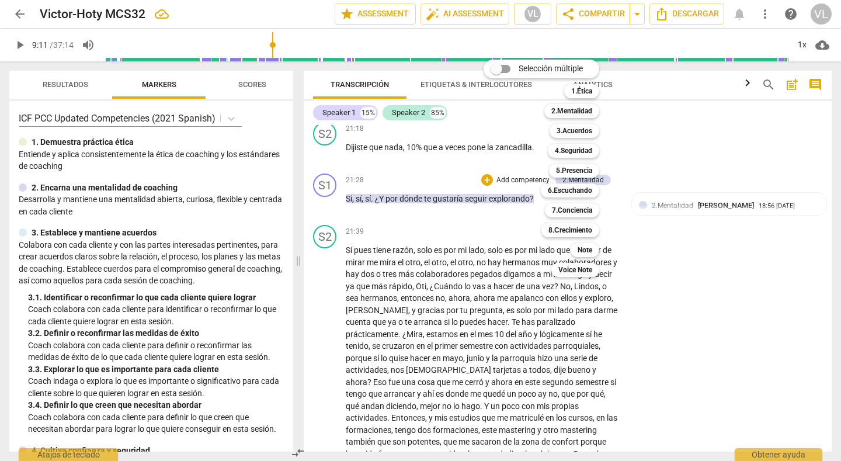
click at [163, 217] on div at bounding box center [420, 230] width 841 height 461
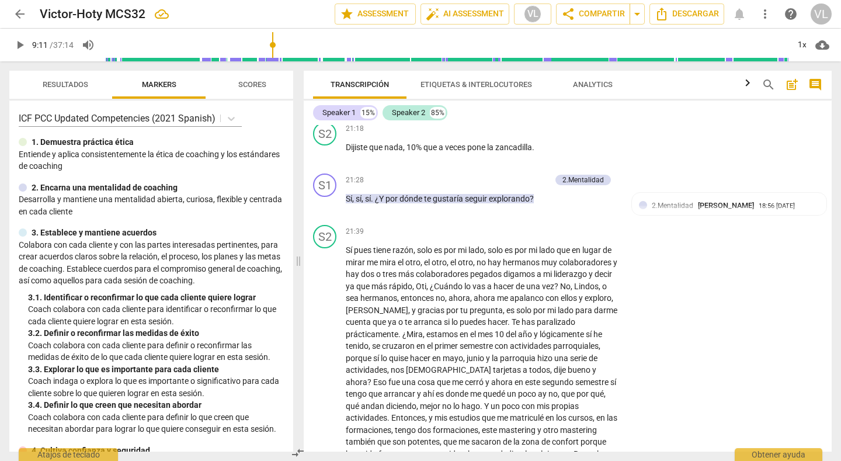
click at [214, 224] on div "ICF PCC Updated Competencies (2021 Spanish) 1. Demuestra práctica ética Entie…" at bounding box center [151, 275] width 284 height 351
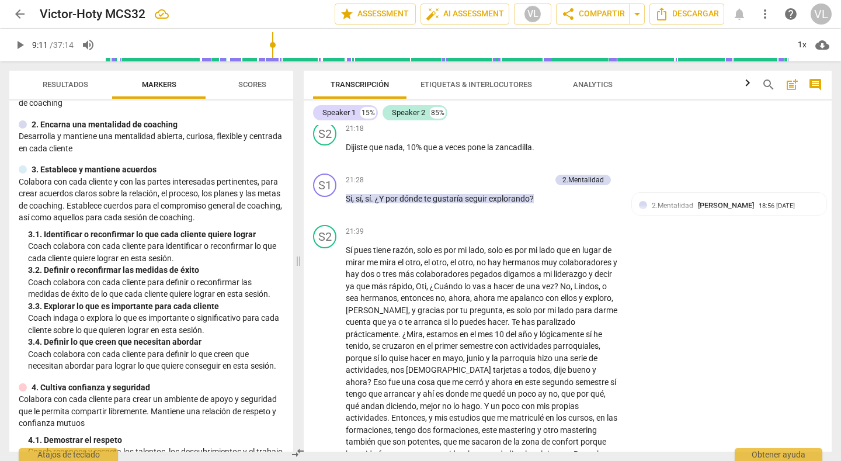
scroll to position [58, 0]
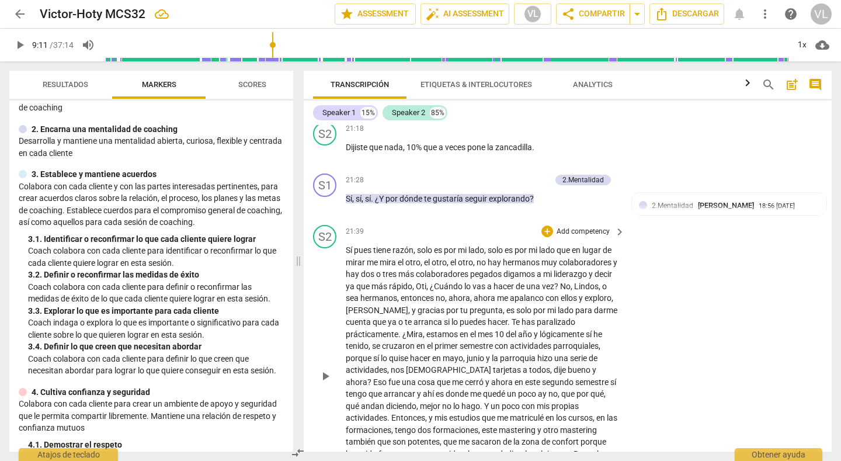
click at [737, 364] on div "S2 play_arrow pause 21:39 + Add competency keyboard_arrow_right Sí pues tiene r…" at bounding box center [568, 366] width 528 height 292
click at [758, 311] on div "S2 play_arrow pause 21:39 + Add competency keyboard_arrow_right Sí pues tiene r…" at bounding box center [568, 366] width 528 height 292
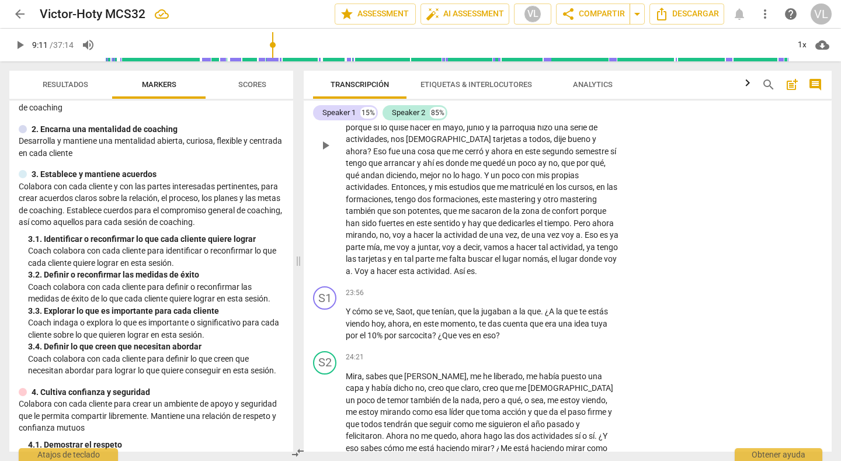
scroll to position [3687, 0]
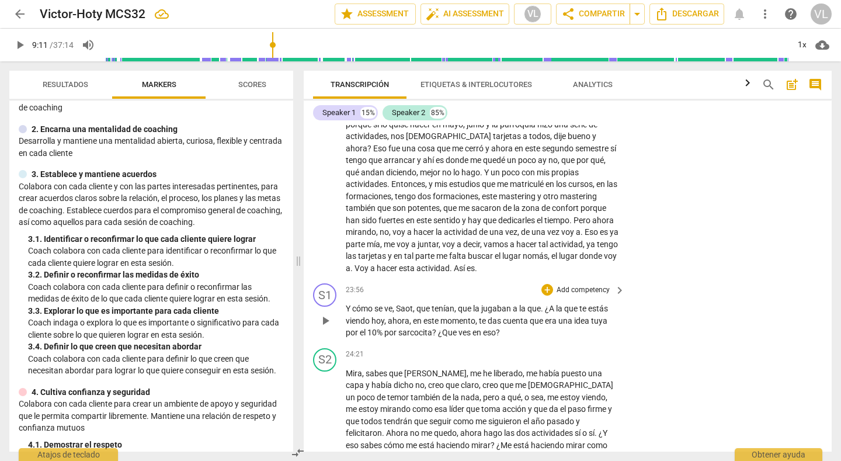
click at [324, 314] on span "play_arrow" at bounding box center [325, 321] width 14 height 14
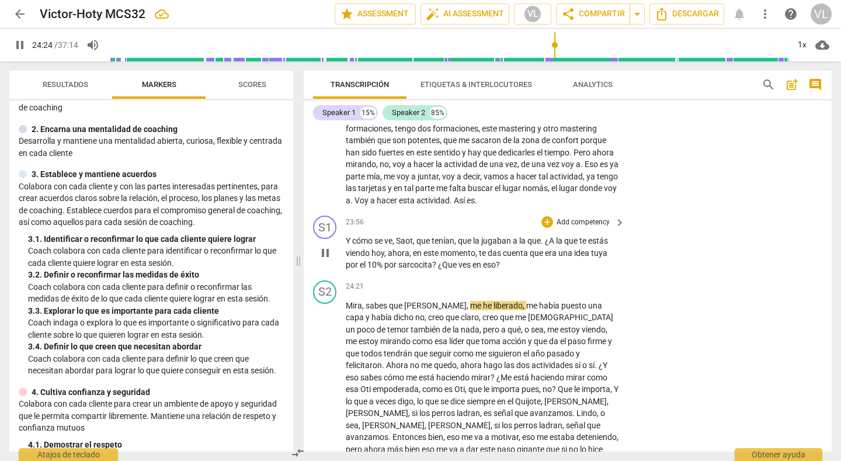
scroll to position [3745, 0]
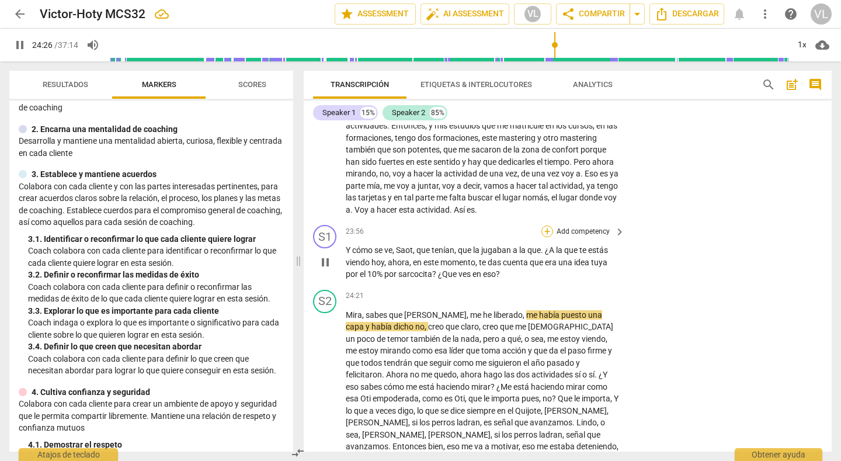
click at [542, 225] on div "+" at bounding box center [548, 231] width 12 height 12
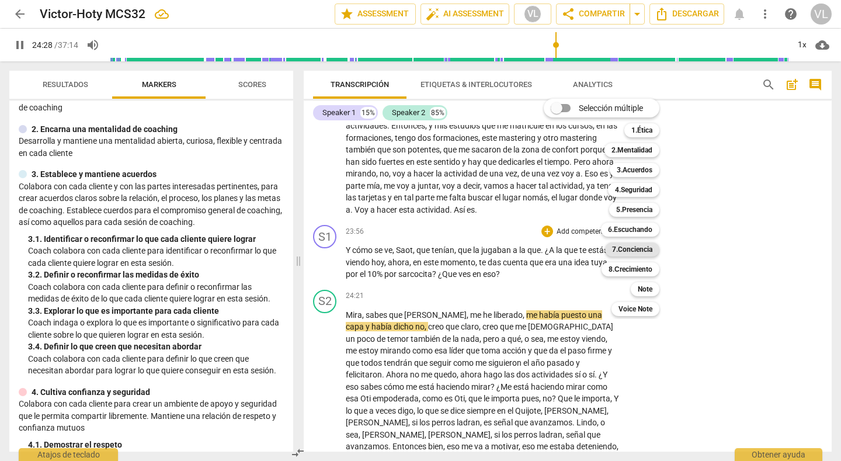
click at [631, 245] on b "7.Conciencia" at bounding box center [632, 249] width 40 height 14
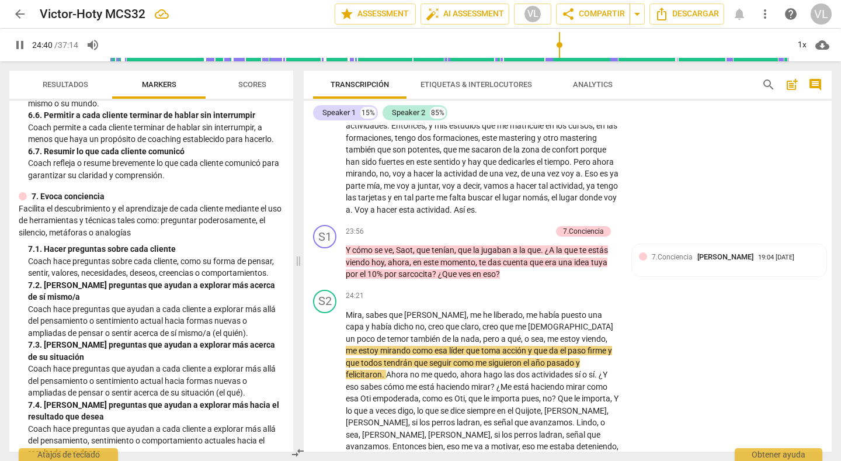
scroll to position [955, 0]
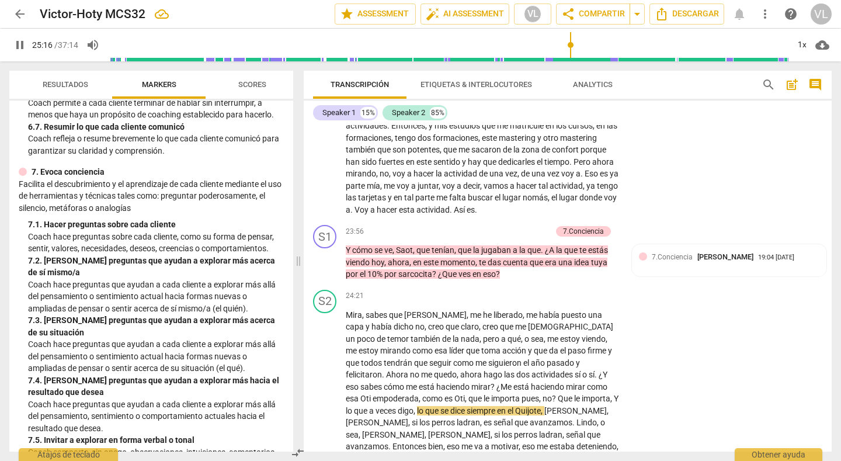
click at [17, 44] on span "pause" at bounding box center [20, 45] width 14 height 14
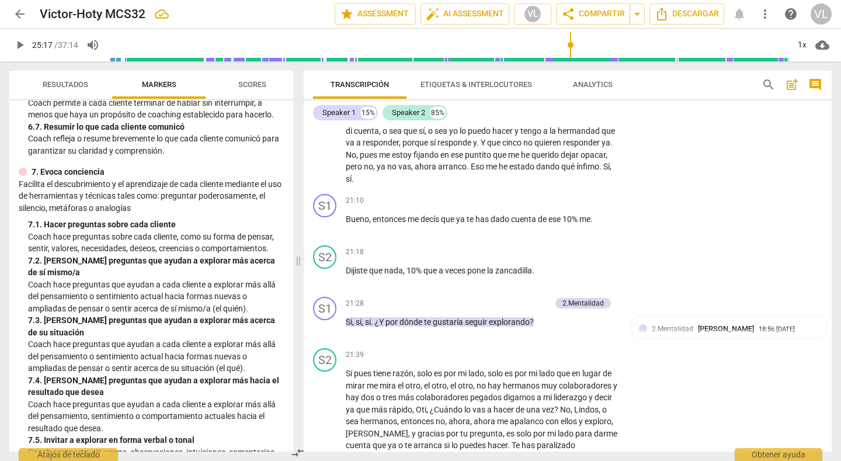
scroll to position [3563, 0]
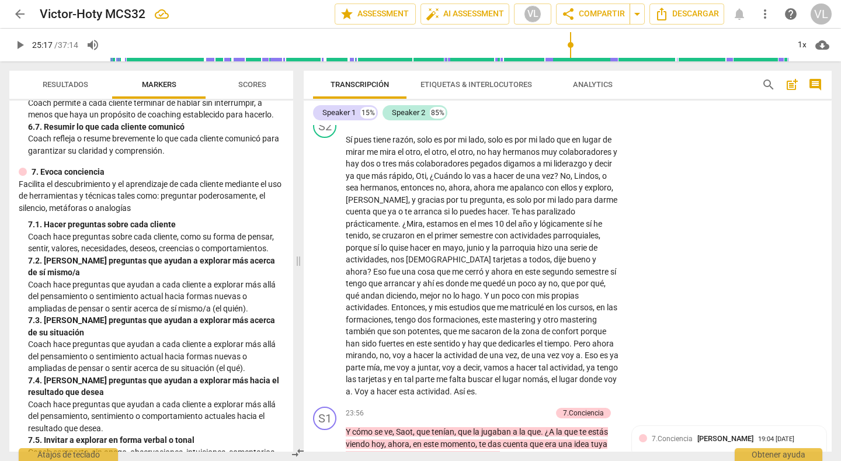
click at [20, 46] on span "play_arrow" at bounding box center [20, 45] width 14 height 14
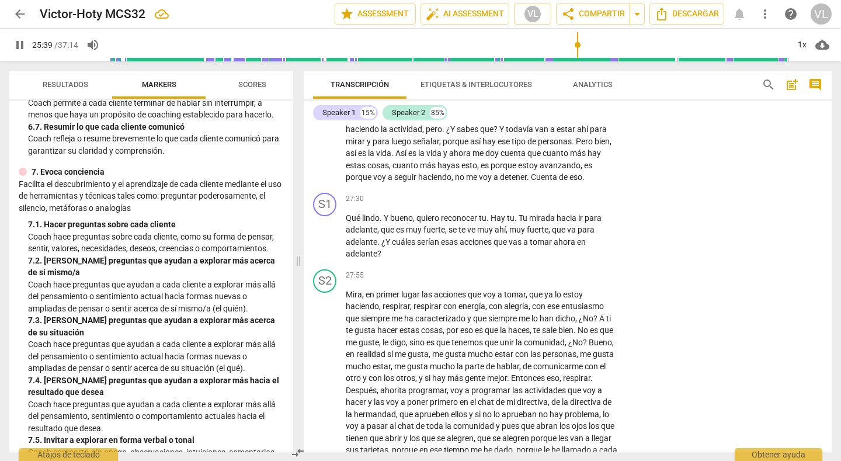
scroll to position [4089, 0]
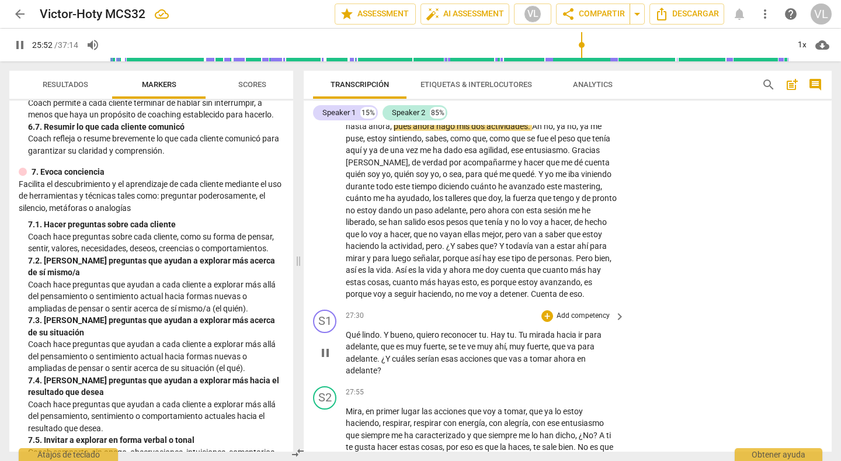
click at [327, 346] on span "pause" at bounding box center [325, 353] width 14 height 14
click at [0, 0] on span "play_arrow" at bounding box center [0, 0] width 0 height 0
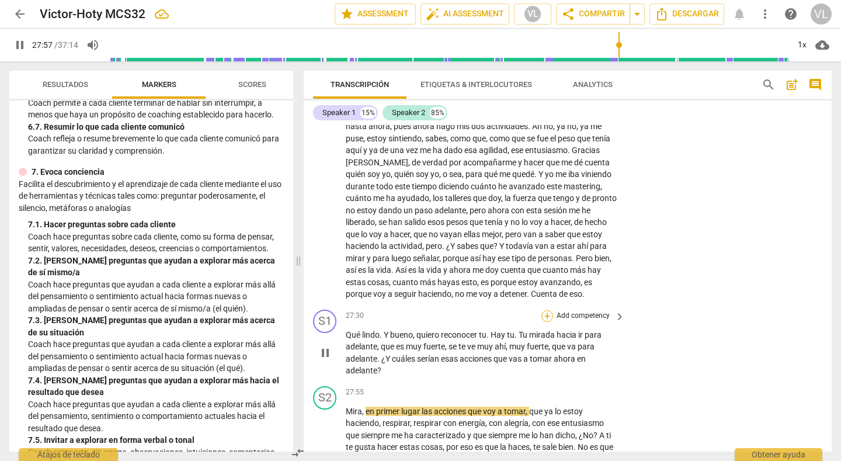
click at [546, 310] on div "+" at bounding box center [548, 316] width 12 height 12
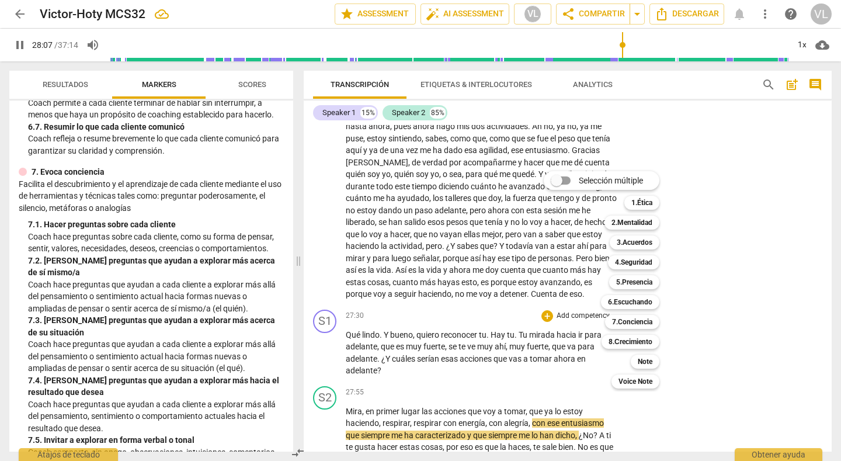
drag, startPoint x: 290, startPoint y: 301, endPoint x: 289, endPoint y: 310, distance: 8.8
click at [289, 310] on div at bounding box center [420, 230] width 841 height 461
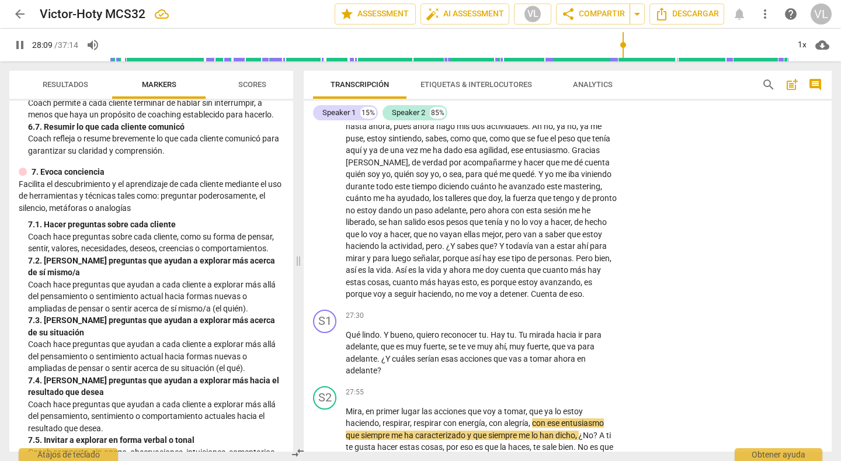
click at [214, 255] on p "Coach hace preguntas sobre cada cliente, como su forma de pensar, sentir, valor…" at bounding box center [156, 243] width 256 height 24
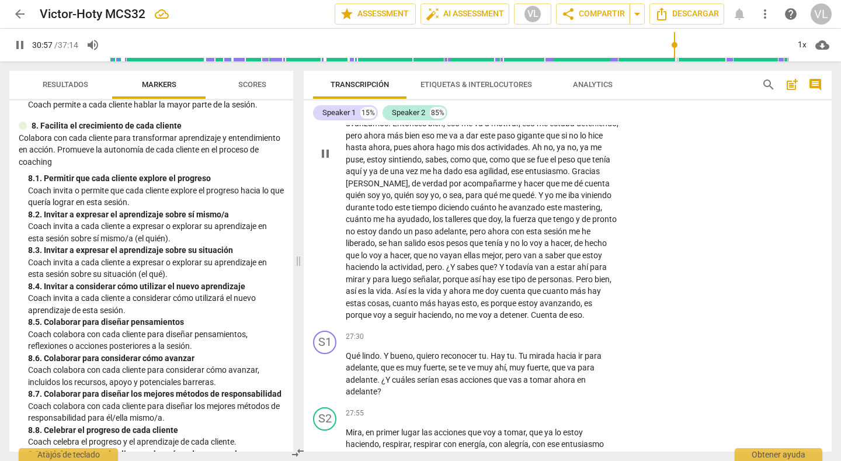
scroll to position [4126, 0]
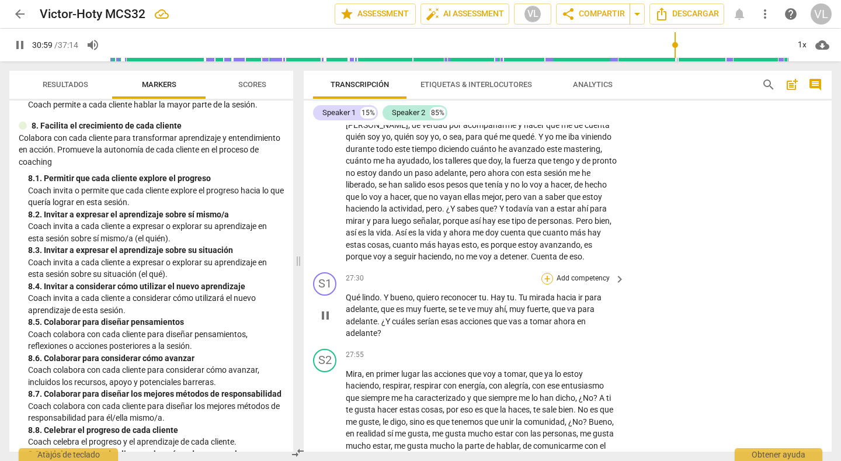
click at [543, 273] on div "+" at bounding box center [548, 279] width 12 height 12
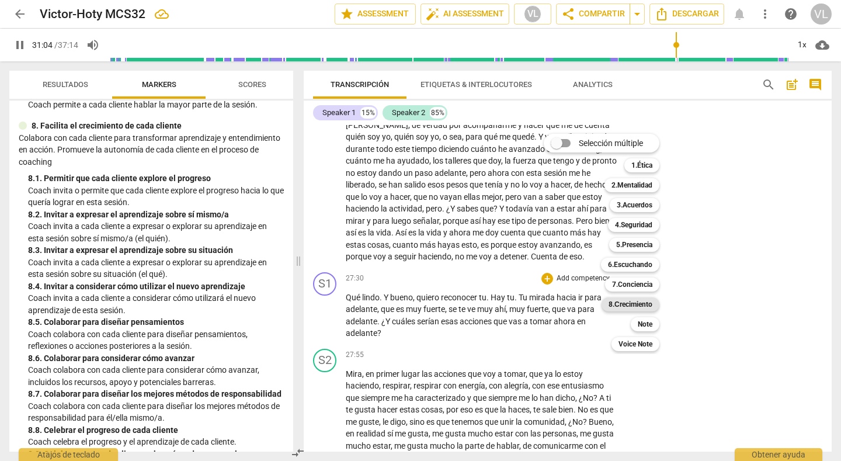
click at [622, 301] on b "8.Сrecimiento" at bounding box center [631, 304] width 44 height 14
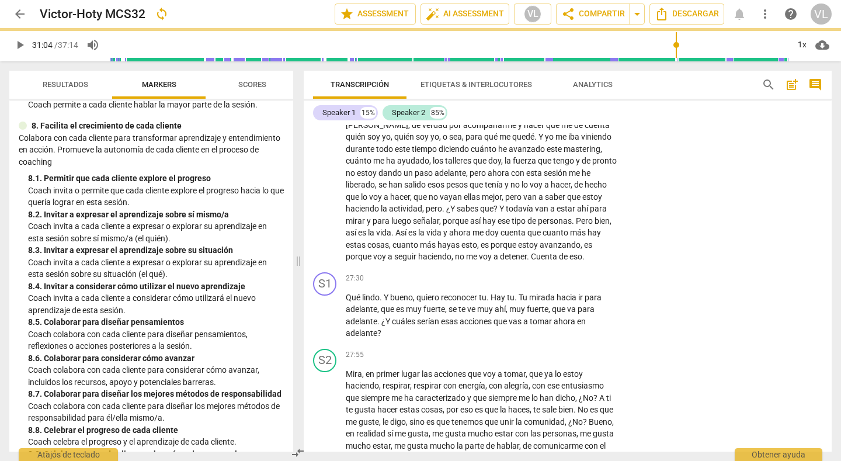
type input "1865"
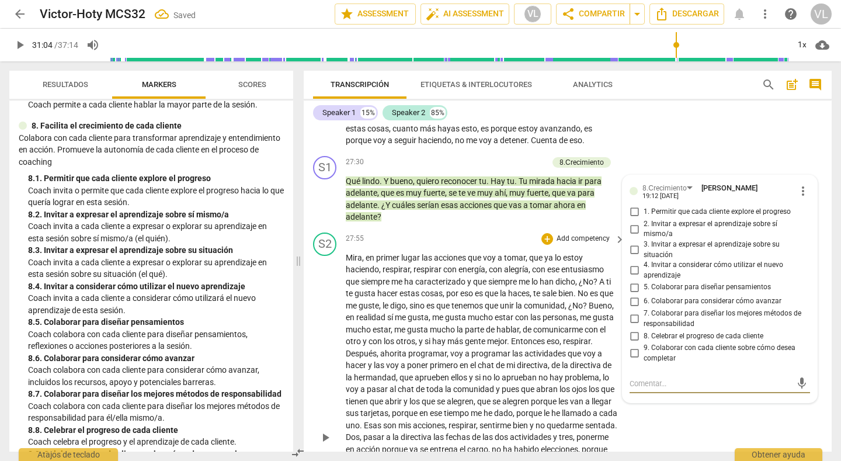
scroll to position [4185, 0]
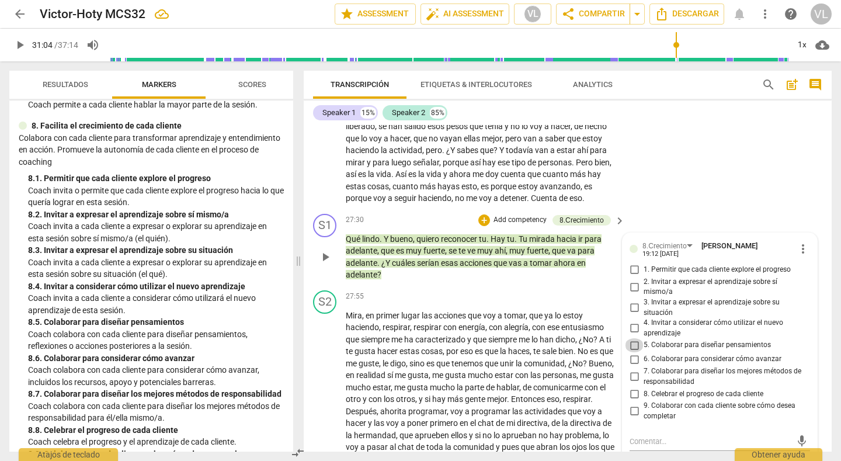
click at [630, 338] on input "5. Colaborar para diseñar pensamientos" at bounding box center [634, 345] width 19 height 14
checkbox input "true"
